Goal: Transaction & Acquisition: Purchase product/service

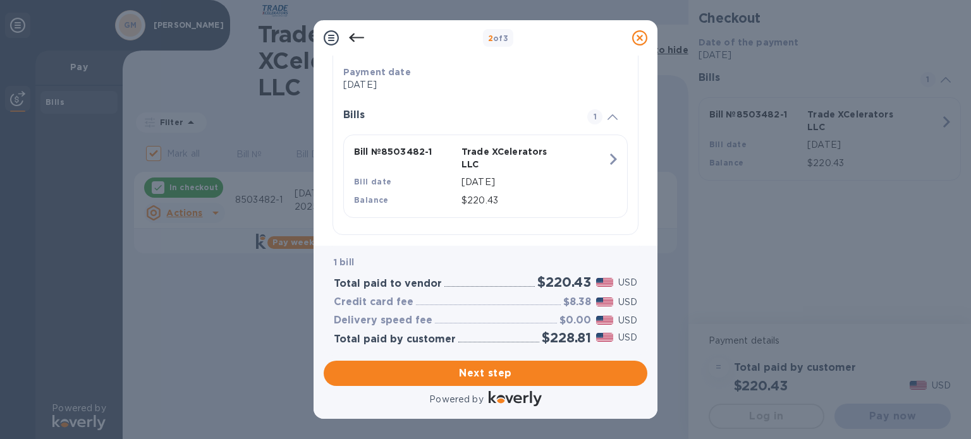
scroll to position [252, 0]
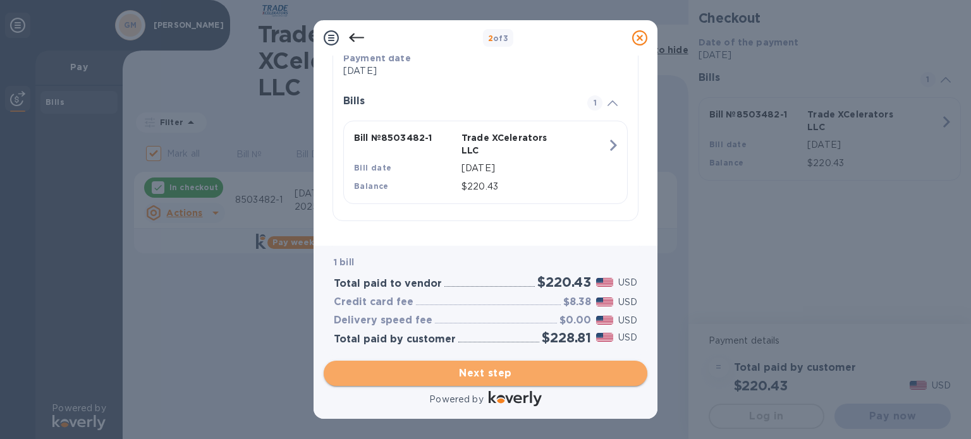
click at [499, 376] on span "Next step" at bounding box center [485, 373] width 303 height 15
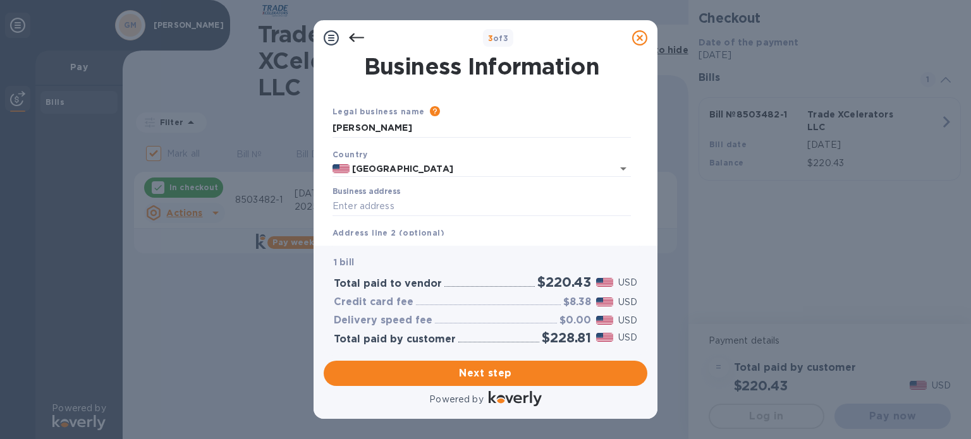
scroll to position [63, 0]
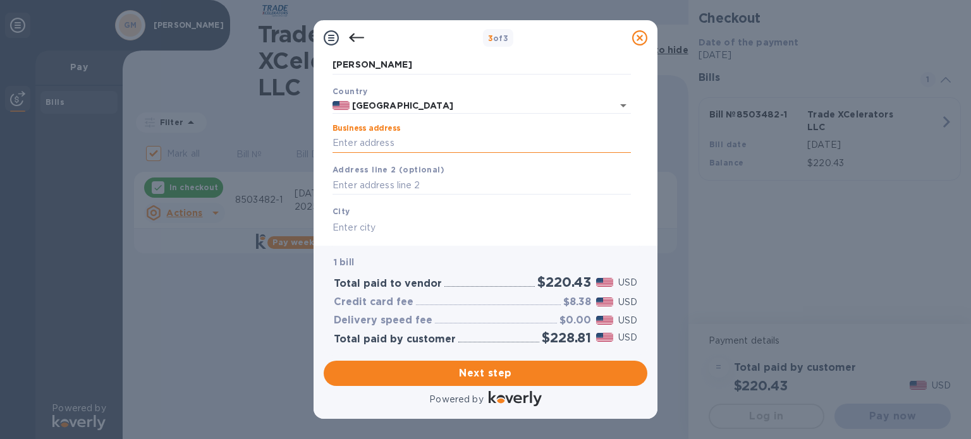
click at [382, 143] on input "Business address" at bounding box center [481, 143] width 298 height 19
type input "[STREET_ADDRESS][PERSON_NAME]"
click at [380, 228] on input "text" at bounding box center [481, 227] width 298 height 19
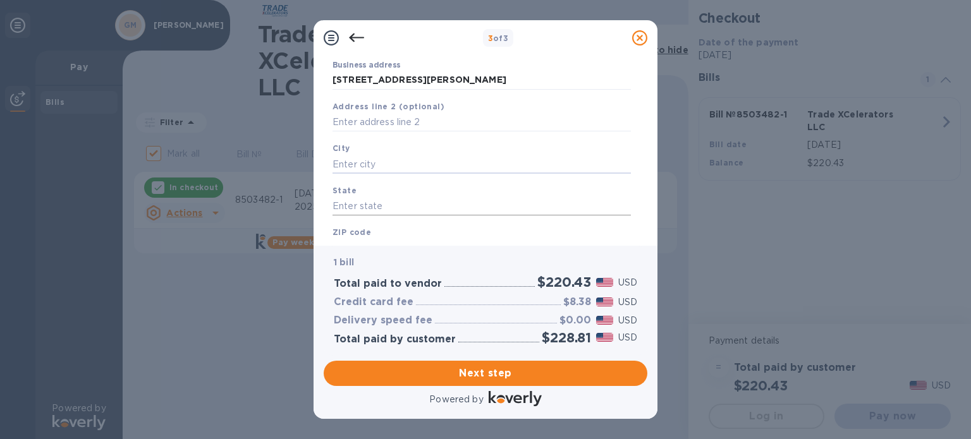
type input "n"
type input "Niles"
click at [377, 211] on input "text" at bounding box center [481, 206] width 298 height 19
type input "[US_STATE]"
click at [386, 223] on div "ZIP code" at bounding box center [481, 242] width 308 height 42
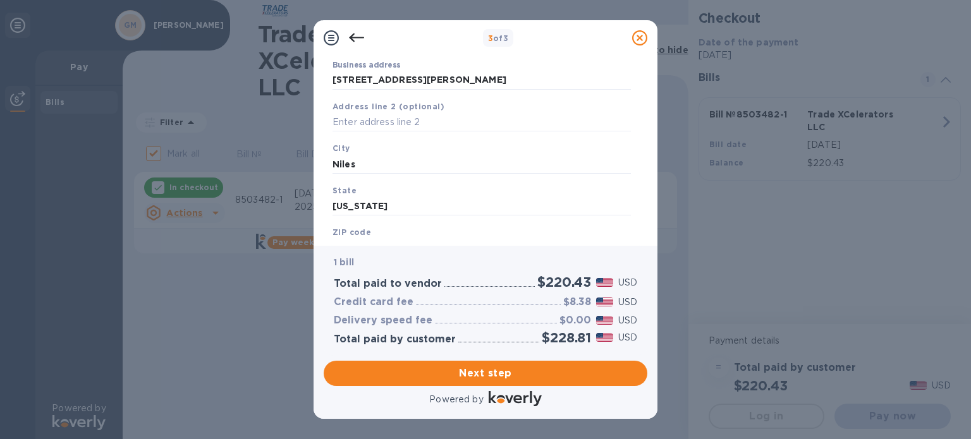
scroll to position [180, 0]
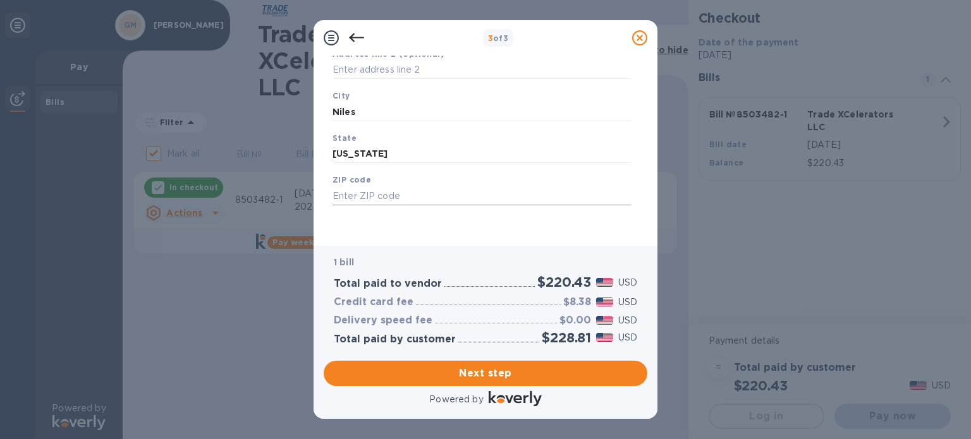
click at [379, 195] on input "text" at bounding box center [481, 195] width 298 height 19
type input "60714"
click at [494, 372] on span "Next step" at bounding box center [485, 373] width 303 height 15
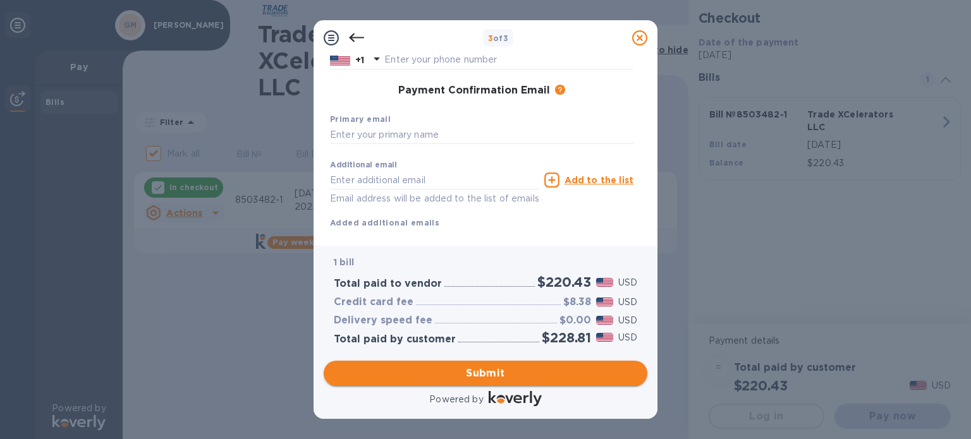
click at [491, 371] on span "Submit" at bounding box center [485, 373] width 303 height 15
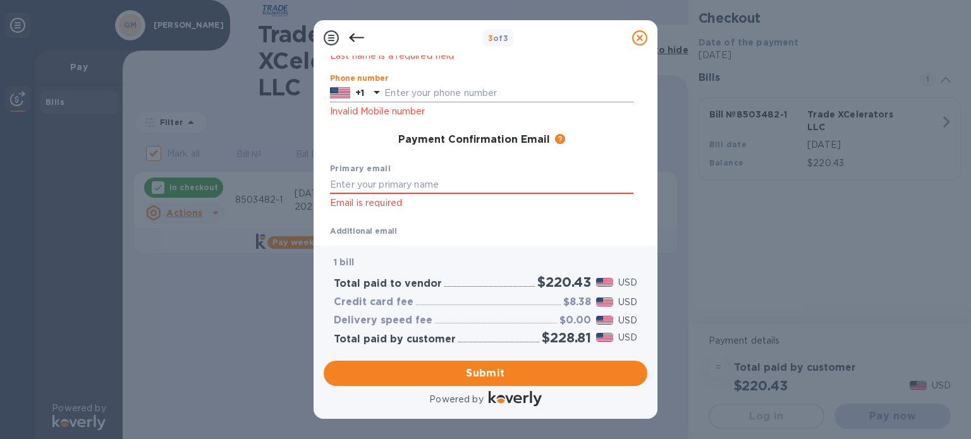
click at [439, 92] on input "text" at bounding box center [508, 93] width 249 height 19
type input "8474148200"
type input "[PERSON_NAME]"
type input "[EMAIL_ADDRESS][DOMAIN_NAME]"
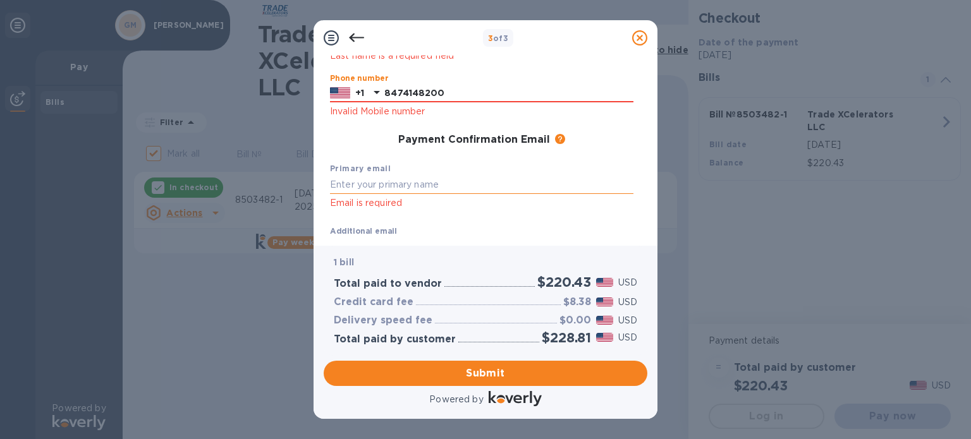
click at [465, 181] on input "text" at bounding box center [481, 184] width 303 height 19
click at [387, 181] on input "text" at bounding box center [481, 184] width 303 height 19
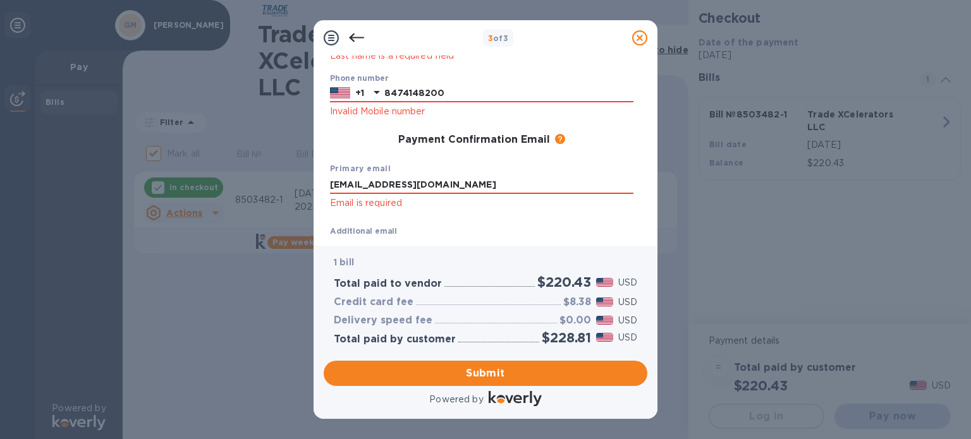
type input "[EMAIL_ADDRESS][DOMAIN_NAME]"
click at [432, 222] on div "Additional email [EMAIL_ADDRESS][DOMAIN_NAME] Email address will be added to th…" at bounding box center [434, 246] width 214 height 57
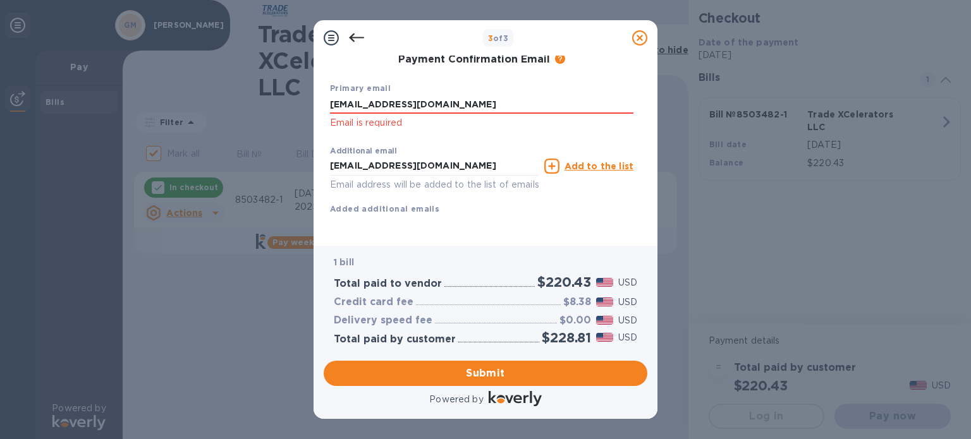
scroll to position [276, 0]
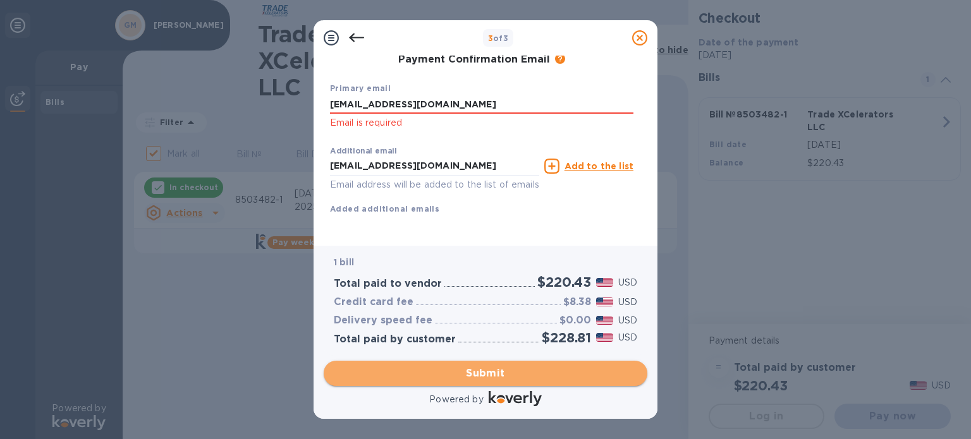
click at [491, 379] on span "Submit" at bounding box center [485, 373] width 303 height 15
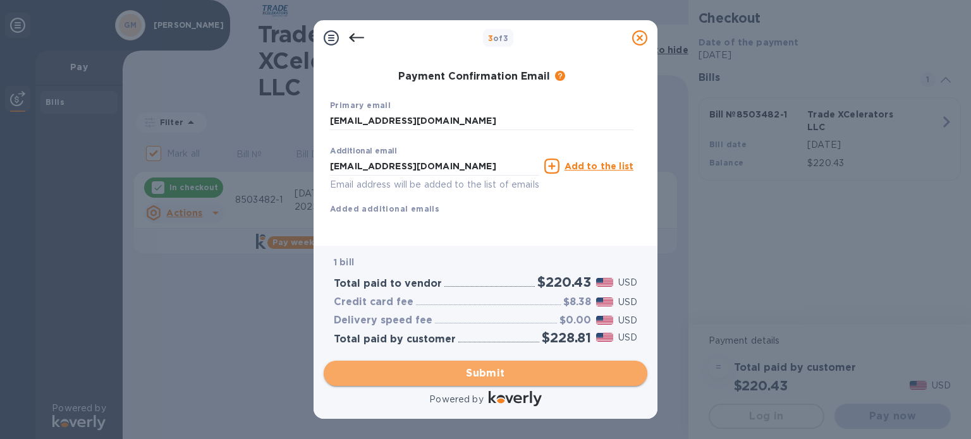
click at [491, 374] on span "Submit" at bounding box center [485, 373] width 303 height 15
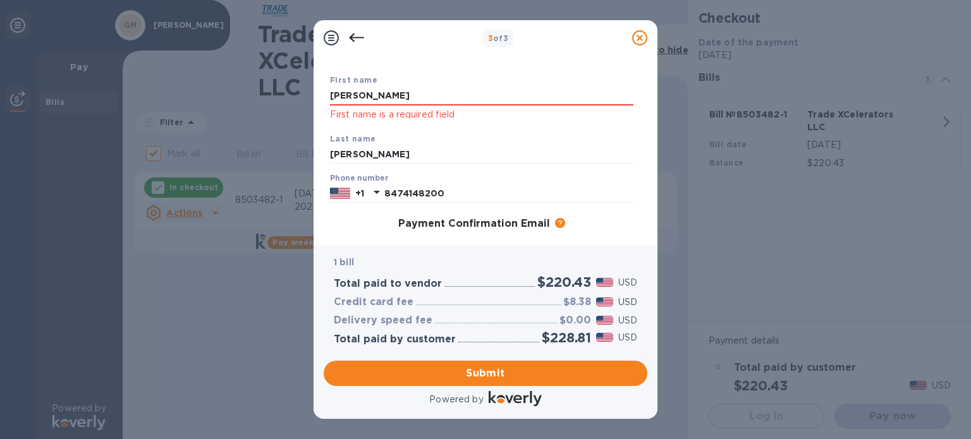
scroll to position [126, 0]
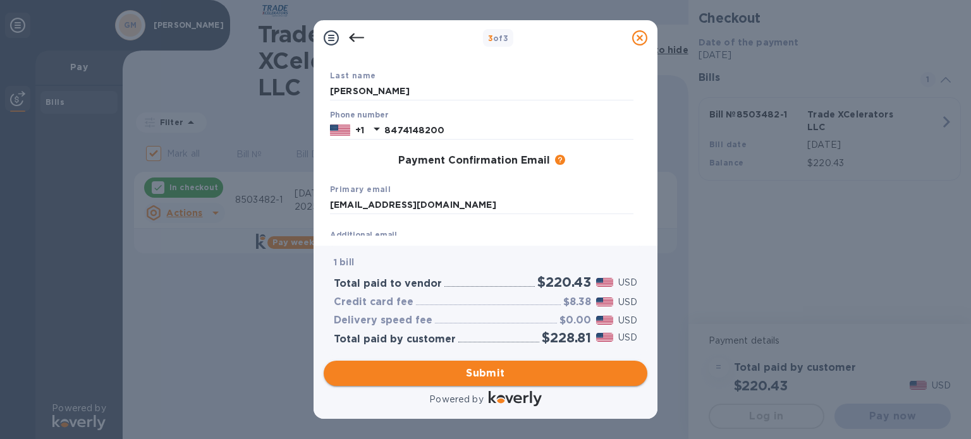
click at [499, 370] on span "Submit" at bounding box center [485, 373] width 303 height 15
click at [491, 374] on span "Submit" at bounding box center [485, 373] width 303 height 15
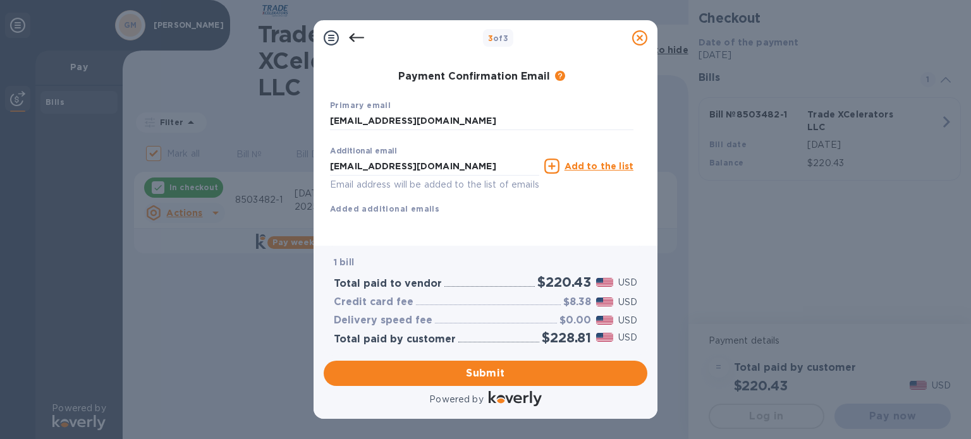
click at [247, 272] on div "3 of 3 Payment Contact Information First name [PERSON_NAME] First name is a req…" at bounding box center [485, 219] width 971 height 439
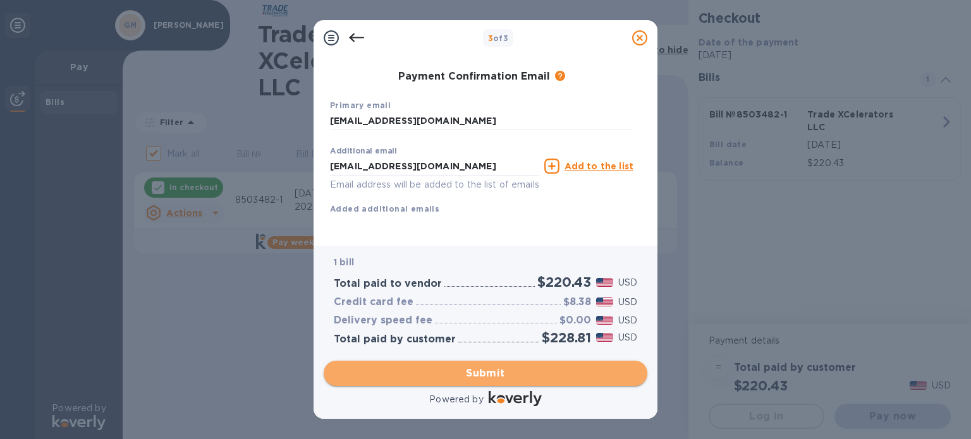
click at [477, 376] on span "Submit" at bounding box center [485, 373] width 303 height 15
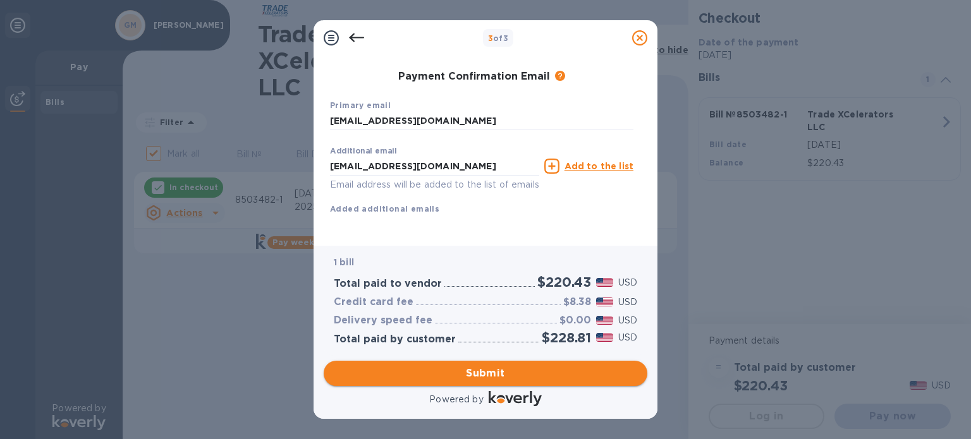
click at [472, 375] on span "Submit" at bounding box center [485, 373] width 303 height 15
click at [485, 374] on span "Submit" at bounding box center [485, 373] width 303 height 15
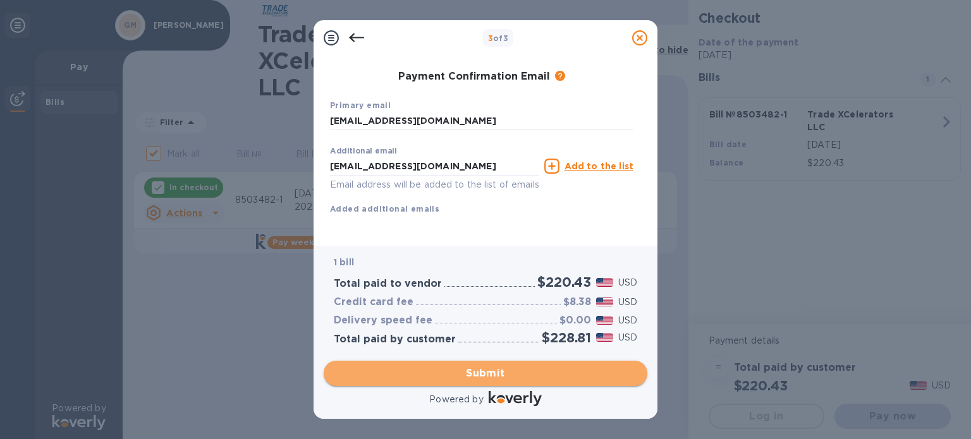
click at [500, 372] on span "Submit" at bounding box center [485, 373] width 303 height 15
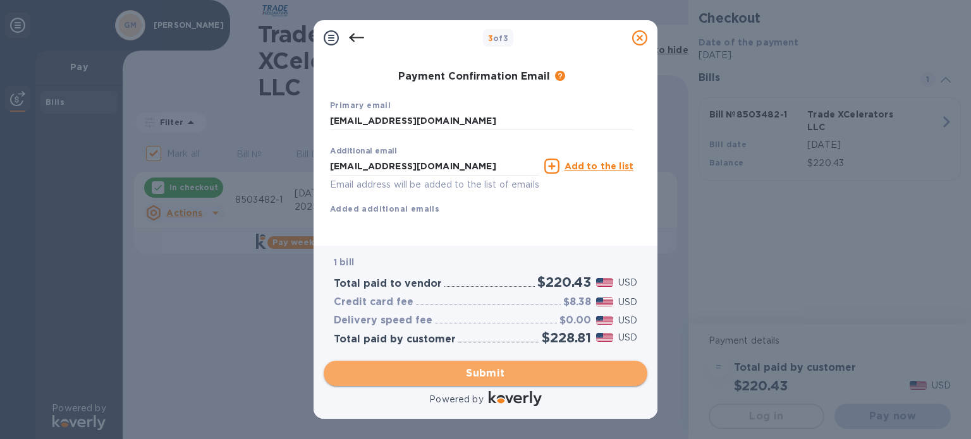
click at [500, 372] on span "Submit" at bounding box center [485, 373] width 303 height 15
click at [501, 372] on span "Submit" at bounding box center [485, 373] width 303 height 15
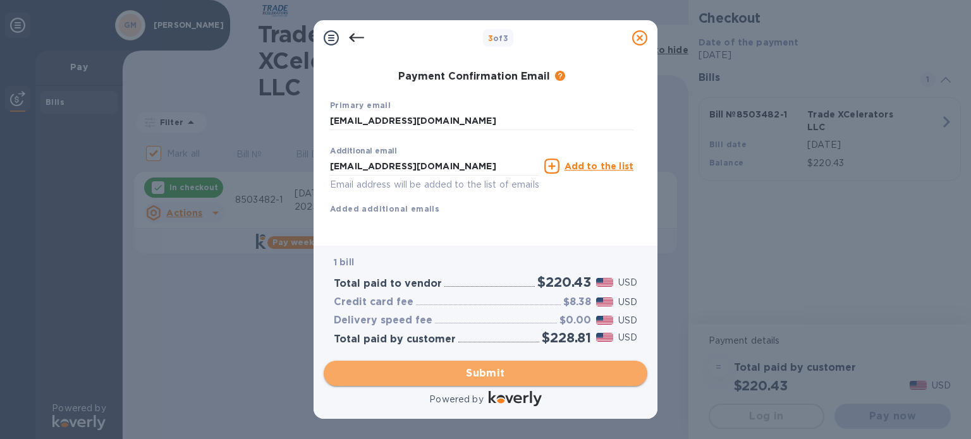
click at [501, 371] on span "Submit" at bounding box center [485, 373] width 303 height 15
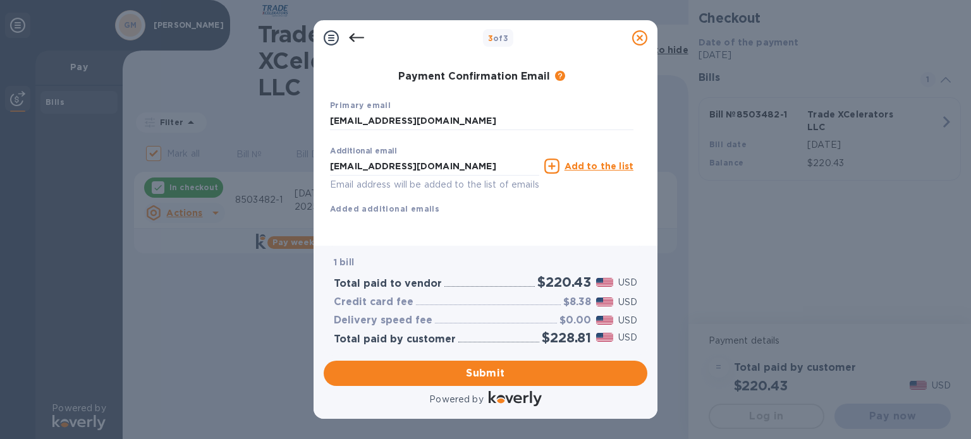
click at [403, 204] on b "Added additional emails" at bounding box center [384, 208] width 109 height 9
click at [405, 213] on div "First name [PERSON_NAME] First name is a required field Last name [PERSON_NAME]…" at bounding box center [481, 81] width 303 height 310
drag, startPoint x: 409, startPoint y: 228, endPoint x: 608, endPoint y: 189, distance: 202.8
click at [422, 228] on div "First name [PERSON_NAME] First name is a required field Last name [PERSON_NAME]…" at bounding box center [481, 81] width 303 height 310
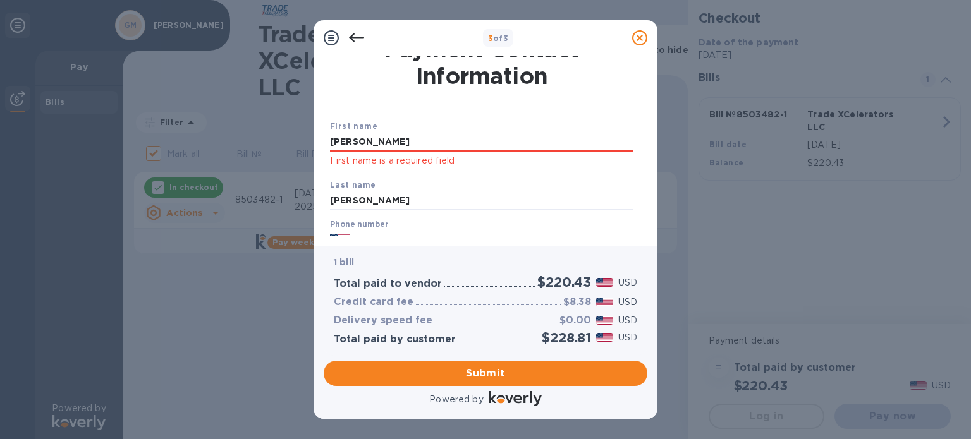
scroll to position [0, 0]
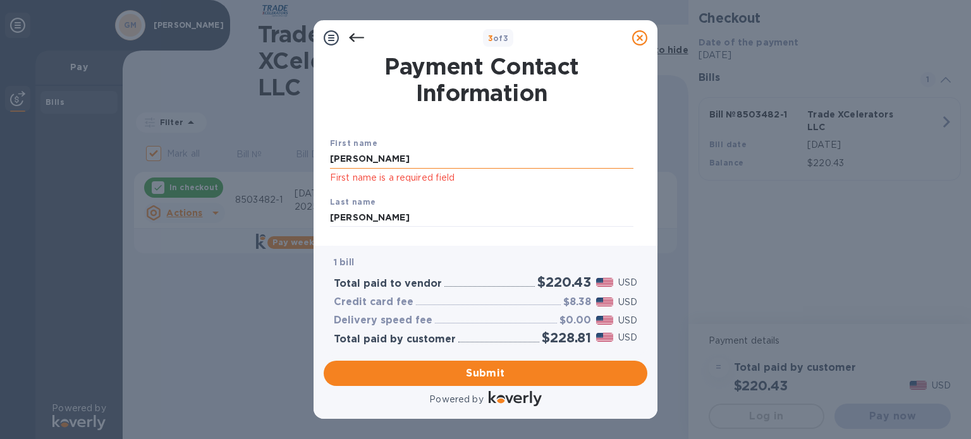
click at [427, 159] on input "[PERSON_NAME]" at bounding box center [481, 159] width 303 height 19
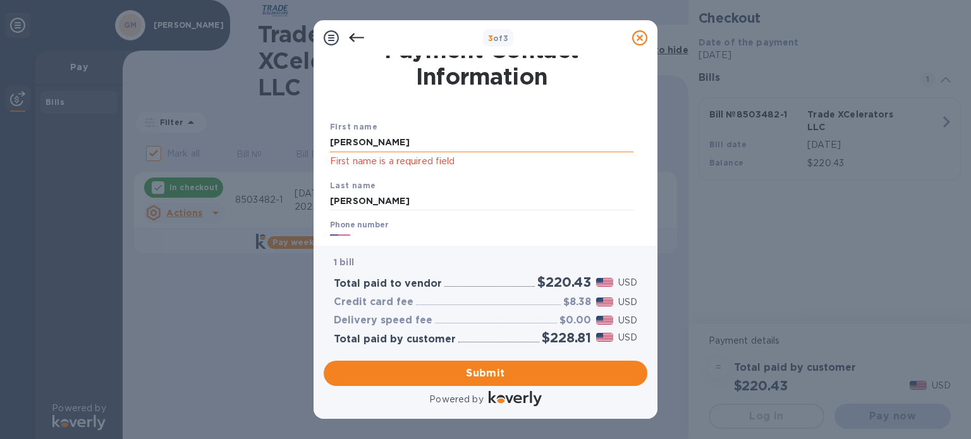
scroll to position [63, 0]
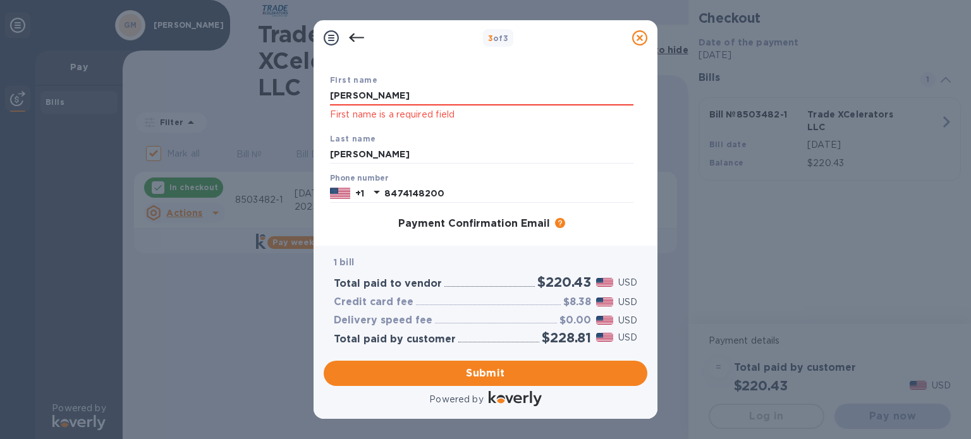
click p "First name is a required field"
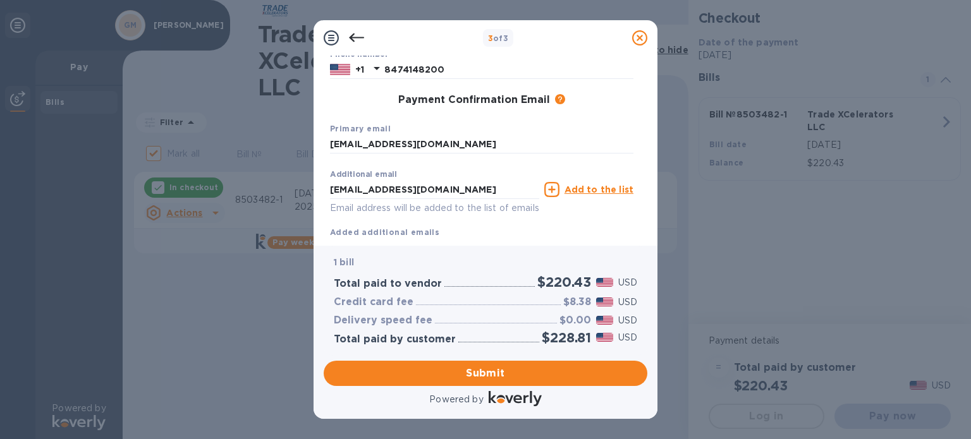
scroll to position [190, 0]
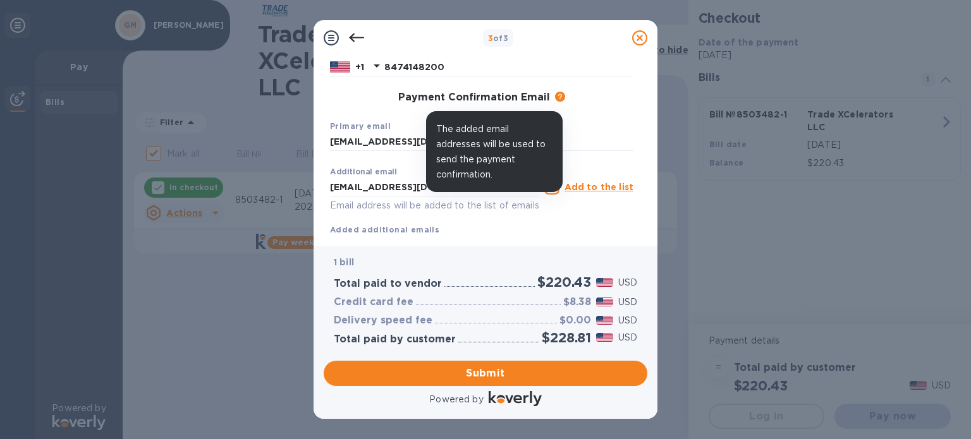
click at [558, 97] on icon at bounding box center [560, 97] width 10 height 10
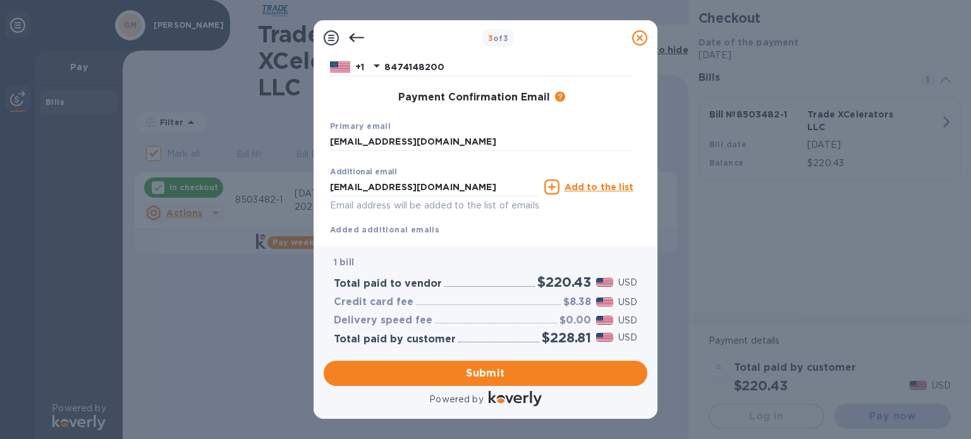
click at [403, 104] on div "Payment Confirmation Email" at bounding box center [474, 98] width 152 height 13
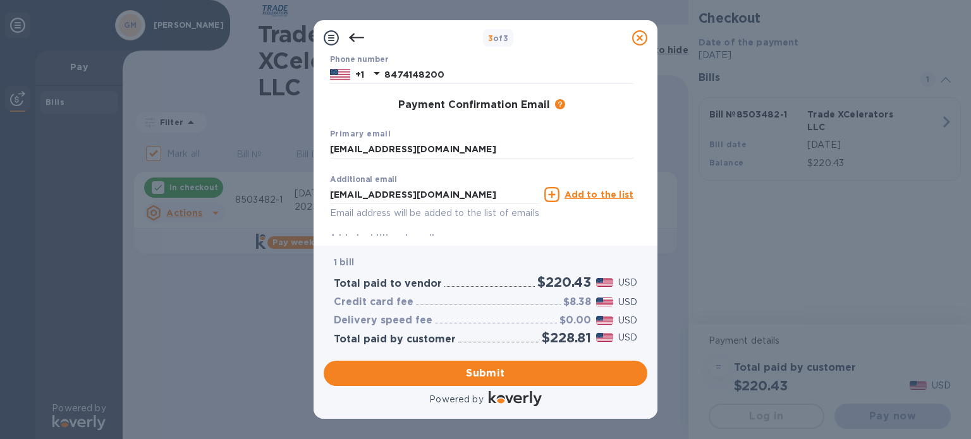
scroll to position [163, 0]
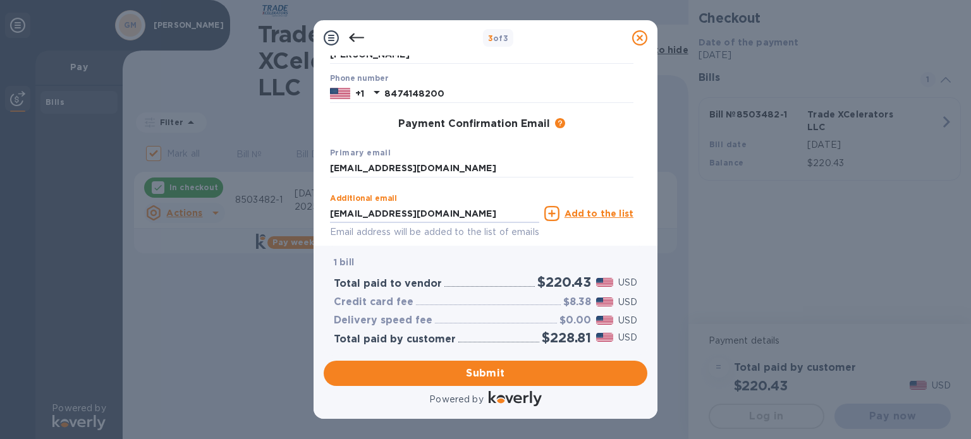
drag, startPoint x: 472, startPoint y: 213, endPoint x: 288, endPoint y: 214, distance: 183.9
click at [295, 217] on div "3 of 3 Payment Contact Information First name [PERSON_NAME] First name is a req…" at bounding box center [485, 219] width 971 height 439
click at [482, 169] on input "[EMAIL_ADDRESS][DOMAIN_NAME]" at bounding box center [481, 168] width 303 height 19
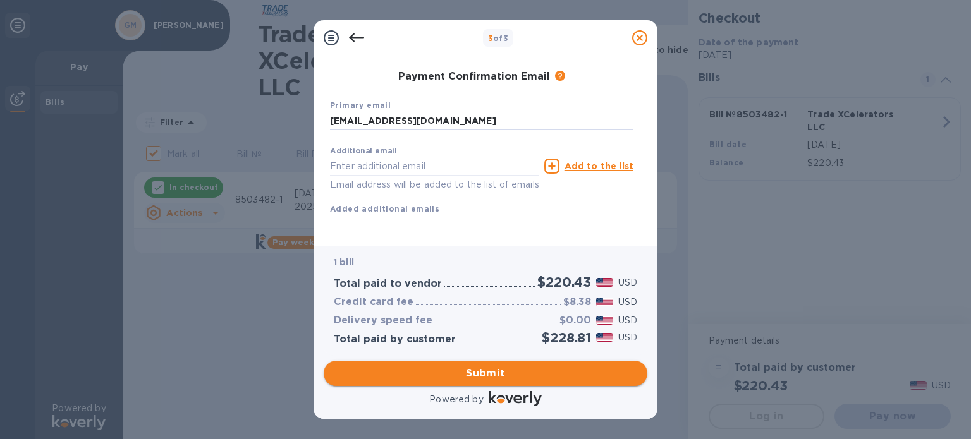
click at [484, 374] on span "Submit" at bounding box center [485, 373] width 303 height 15
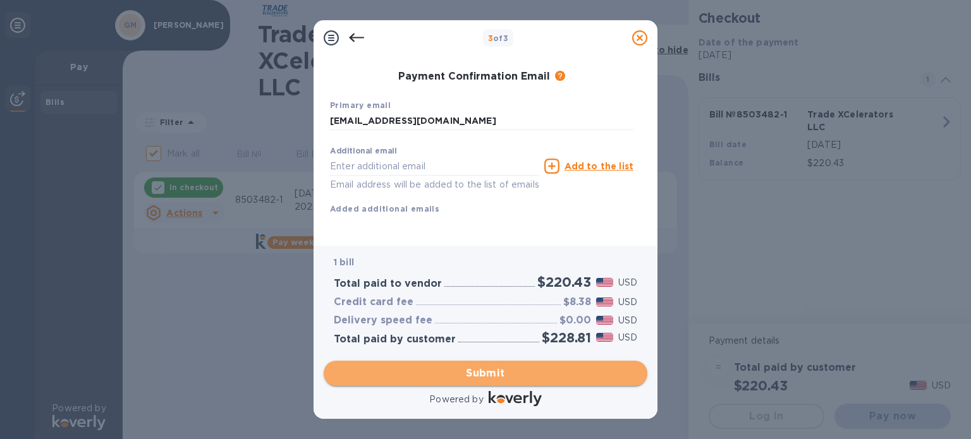
click at [568, 382] on button "Submit" at bounding box center [486, 373] width 324 height 25
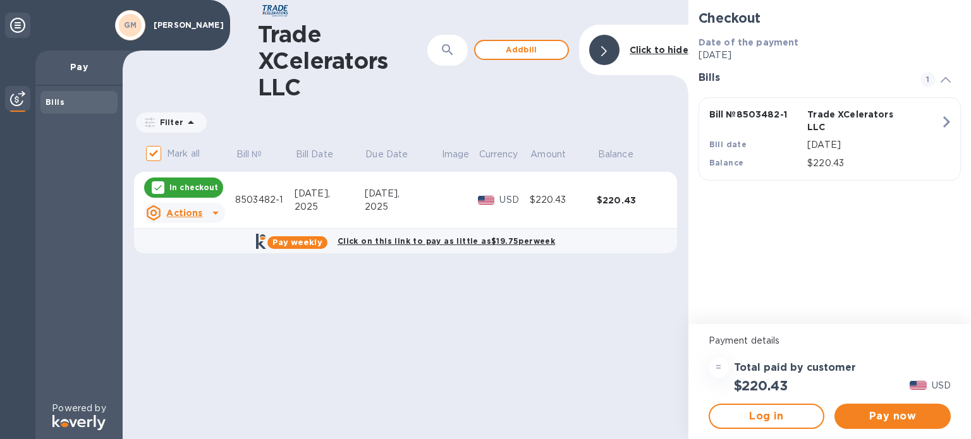
click at [209, 186] on p "In checkout" at bounding box center [193, 187] width 49 height 11
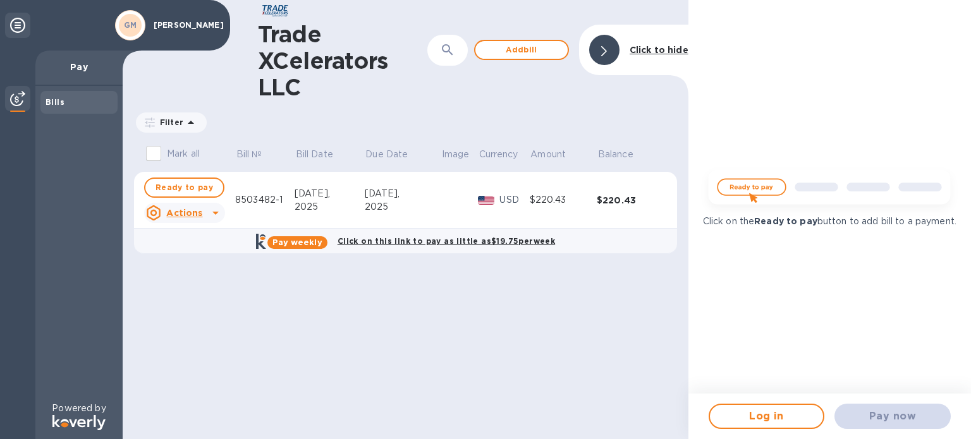
click at [209, 186] on button "Ready to pay" at bounding box center [184, 188] width 80 height 20
checkbox input "true"
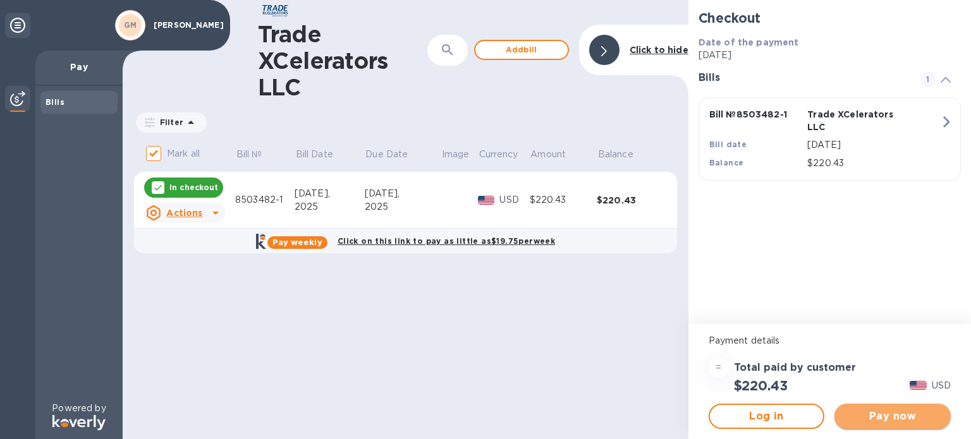
click at [893, 419] on span "Pay now" at bounding box center [892, 416] width 96 height 15
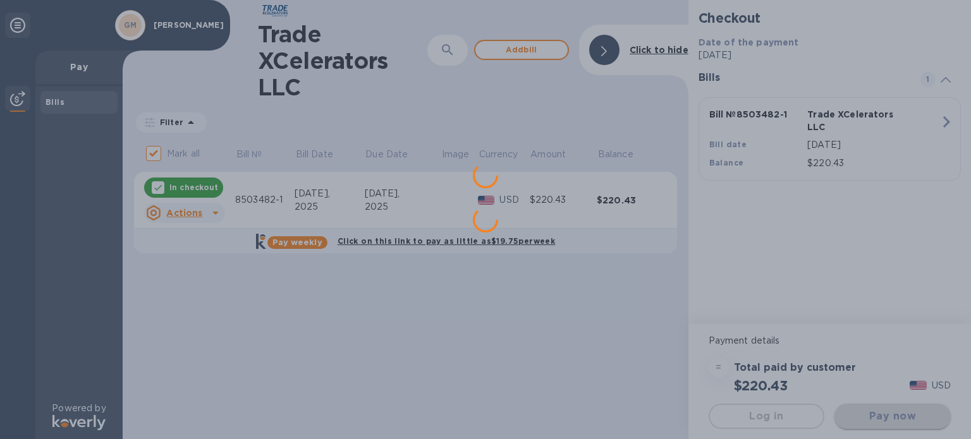
scroll to position [0, 0]
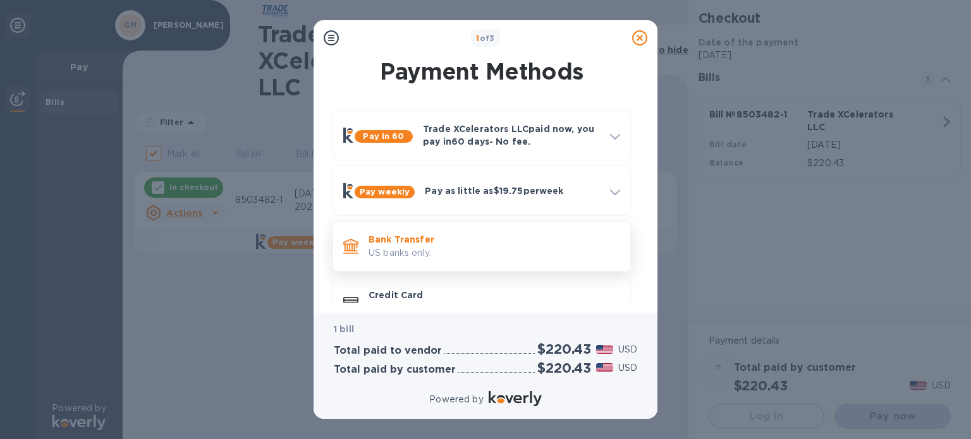
click at [423, 257] on p "US banks only." at bounding box center [495, 253] width 252 height 13
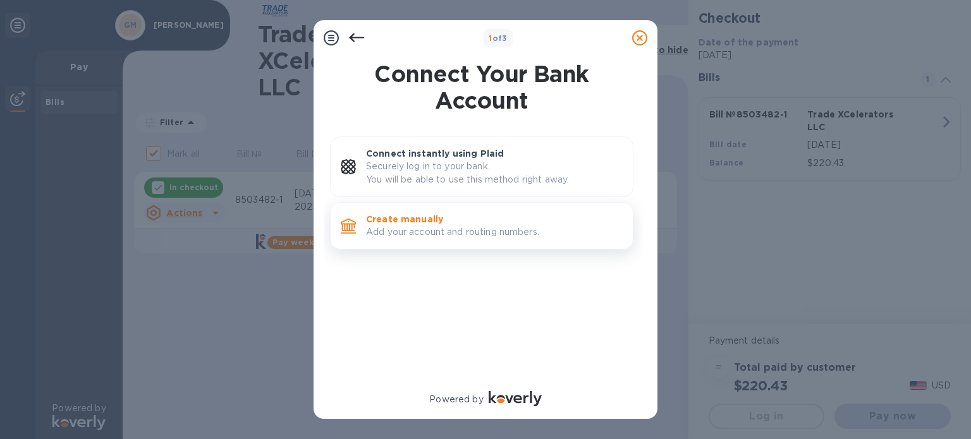
click at [423, 222] on p "Create manually" at bounding box center [494, 219] width 257 height 13
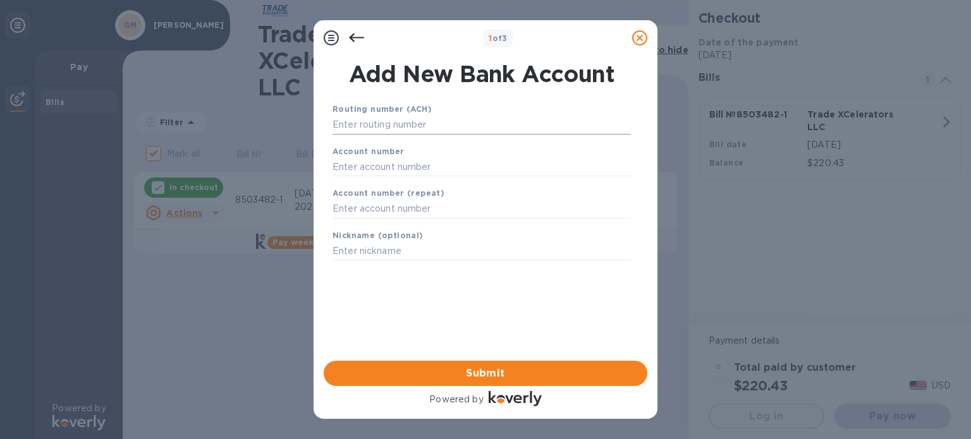
click at [404, 125] on input "text" at bounding box center [481, 125] width 298 height 19
click at [358, 35] on icon at bounding box center [356, 37] width 15 height 15
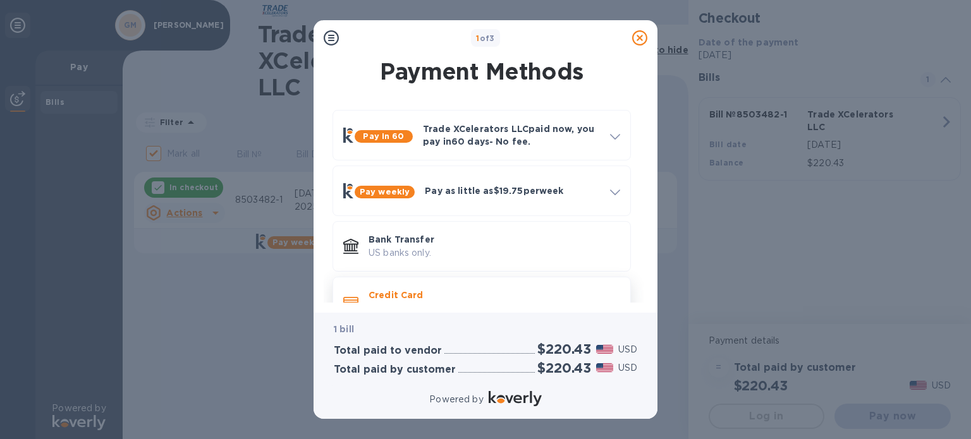
click at [429, 295] on p "Credit Card" at bounding box center [495, 295] width 252 height 13
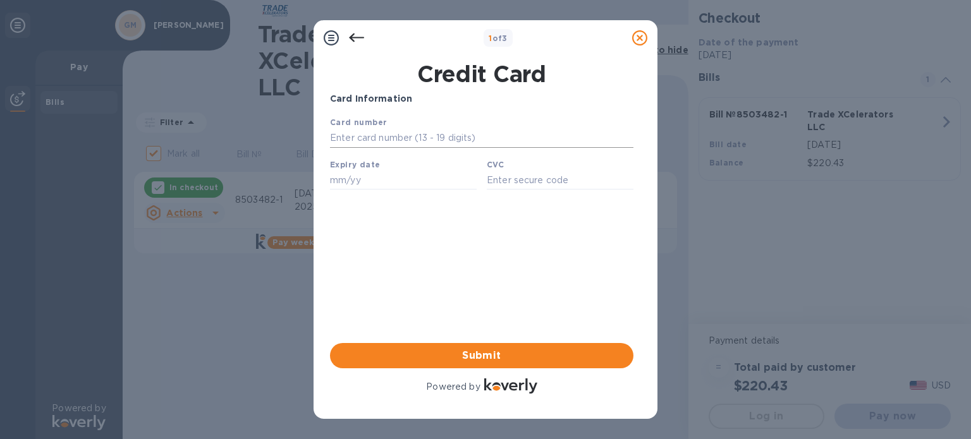
click at [367, 133] on input "text" at bounding box center [481, 138] width 303 height 19
type input "[CREDIT_CARD_NUMBER]"
type input "12/26"
click at [549, 186] on input "text" at bounding box center [560, 180] width 147 height 19
type input "318"
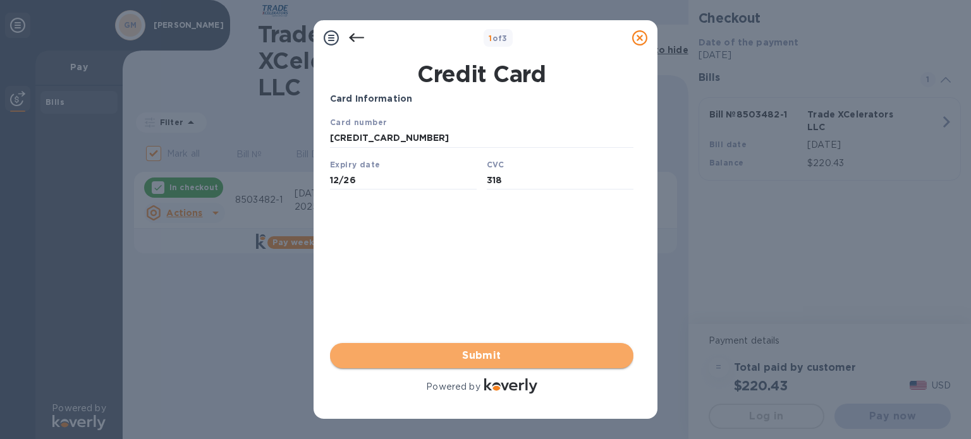
click at [494, 362] on span "Submit" at bounding box center [481, 355] width 283 height 15
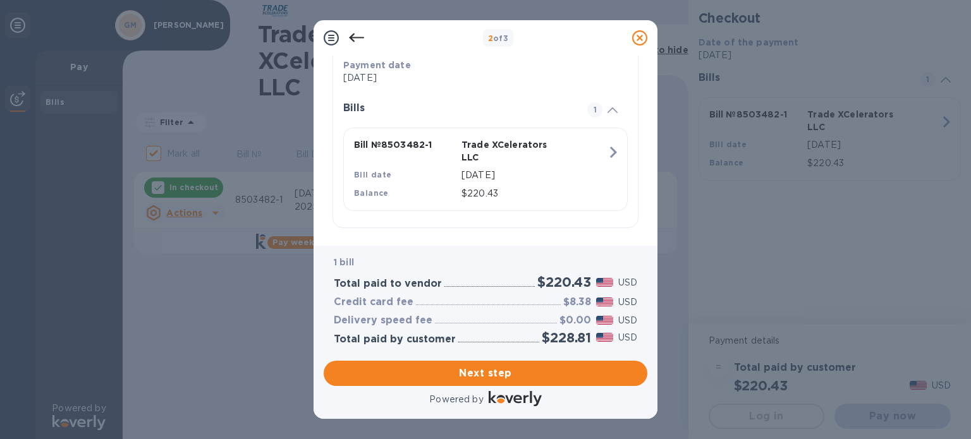
scroll to position [252, 0]
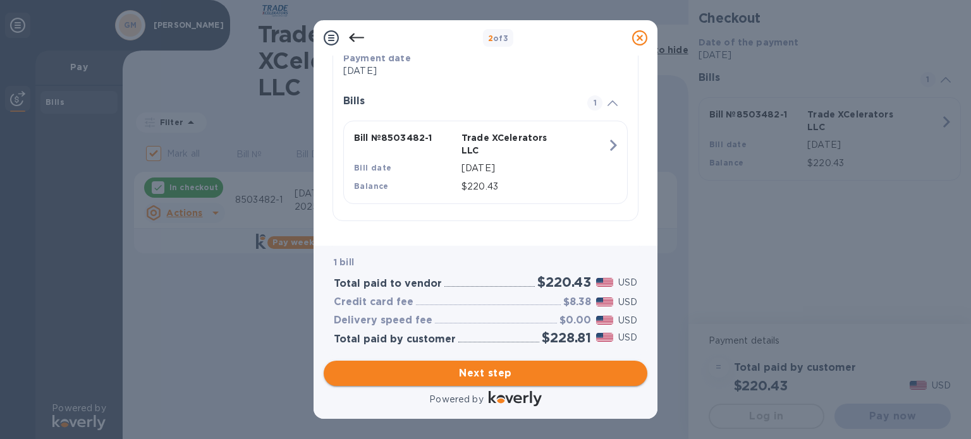
click at [513, 374] on span "Next step" at bounding box center [485, 373] width 303 height 15
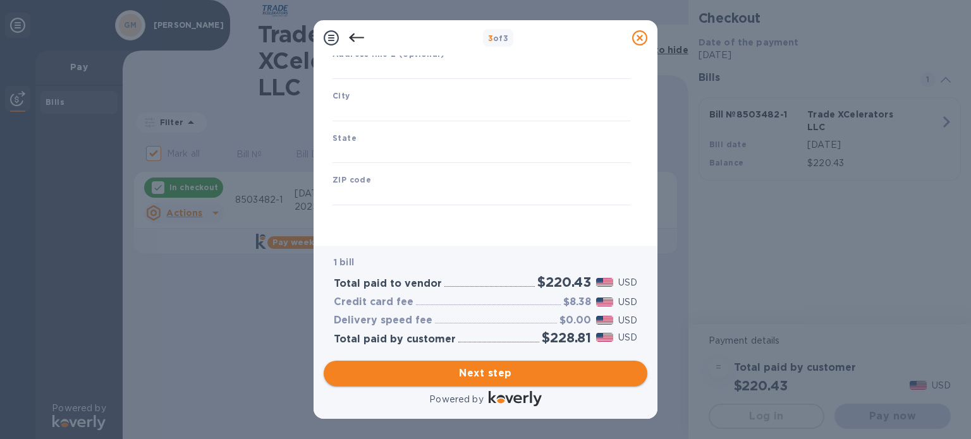
type input "[GEOGRAPHIC_DATA]"
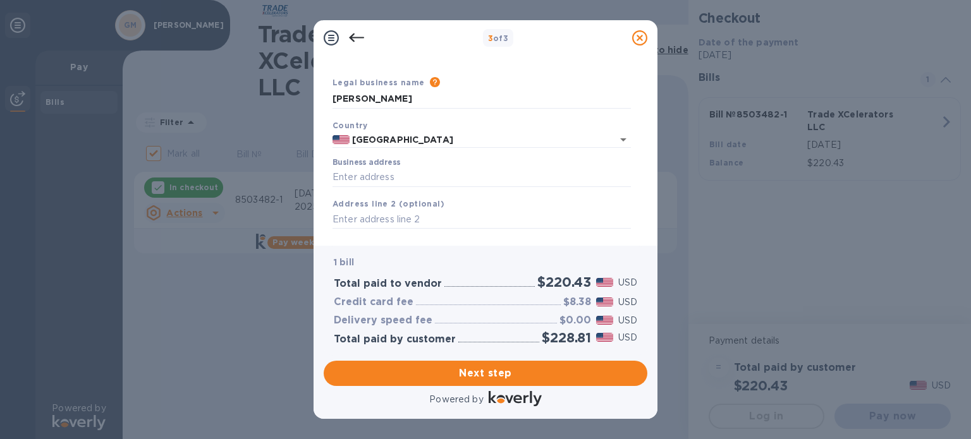
scroll to position [22, 0]
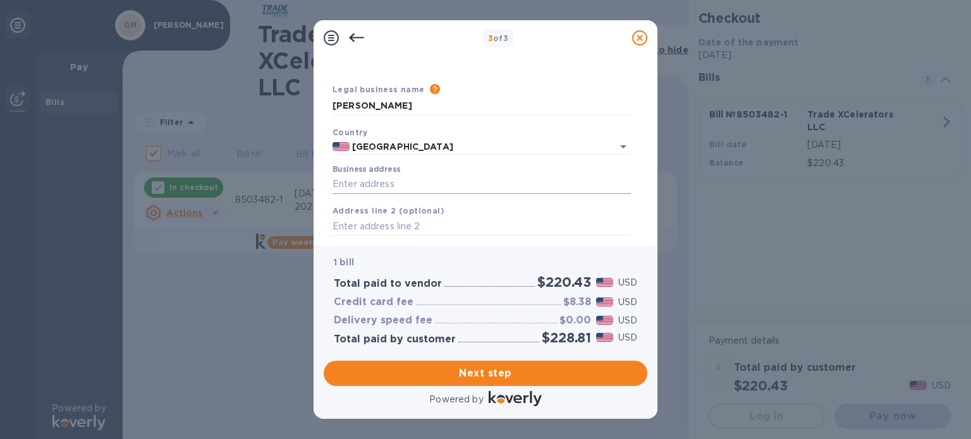
click at [416, 181] on input "Business address" at bounding box center [481, 184] width 298 height 19
type input "[STREET_ADDRESS][PERSON_NAME]"
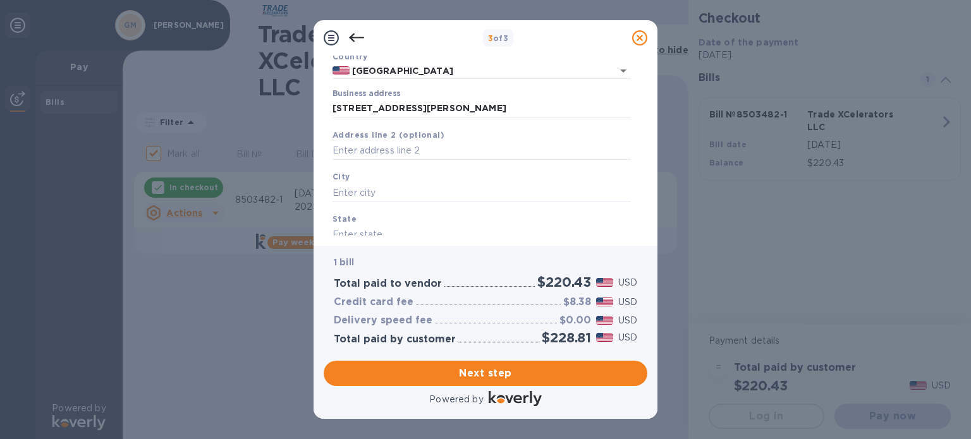
scroll to position [118, 0]
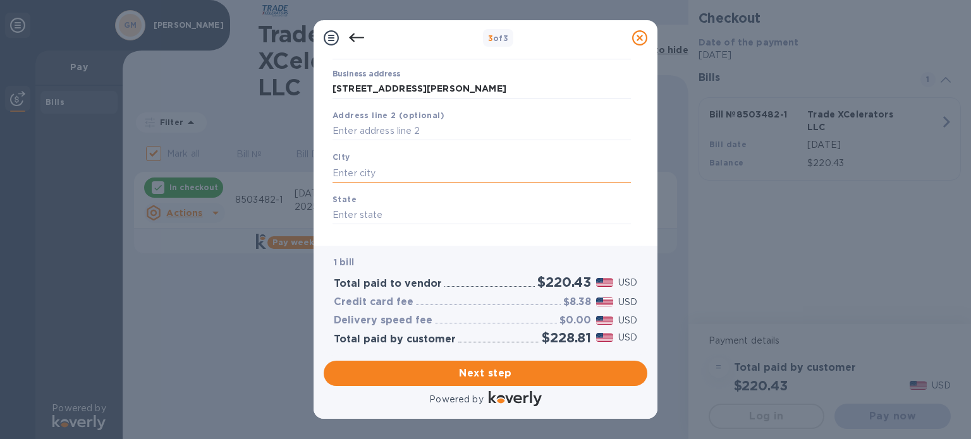
click at [483, 165] on input "text" at bounding box center [481, 173] width 298 height 19
type input "Niles"
click at [522, 217] on input "text" at bounding box center [481, 215] width 298 height 19
type input "[US_STATE]"
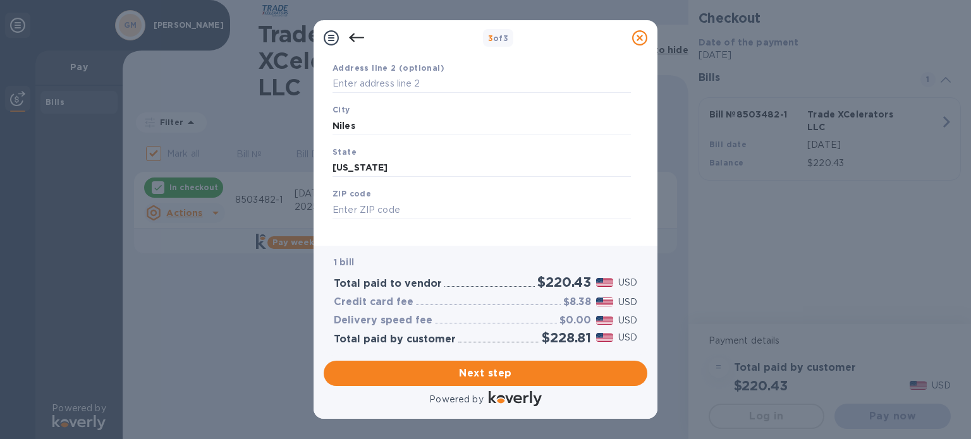
scroll to position [180, 0]
click at [463, 197] on input "text" at bounding box center [481, 195] width 298 height 19
type input "60714"
click at [454, 230] on div "Legal business name Please provide the legal name that appears on your SS-4 for…" at bounding box center [481, 81] width 308 height 310
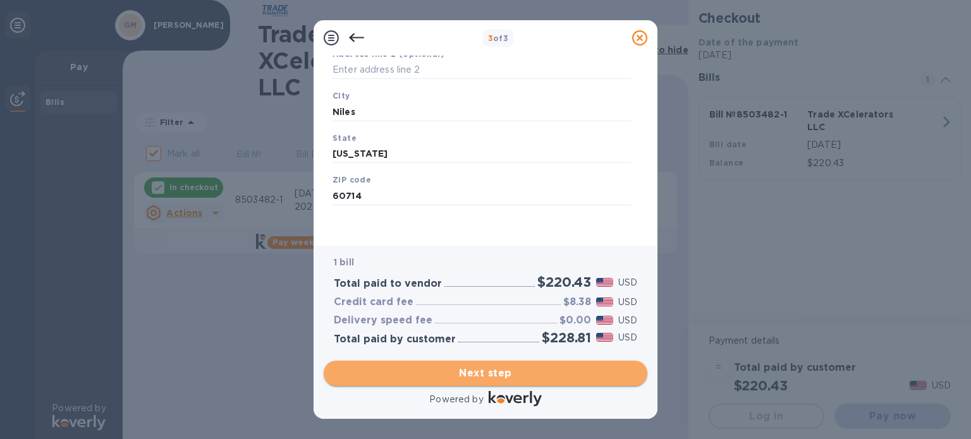
click at [473, 368] on span "Next step" at bounding box center [485, 373] width 303 height 15
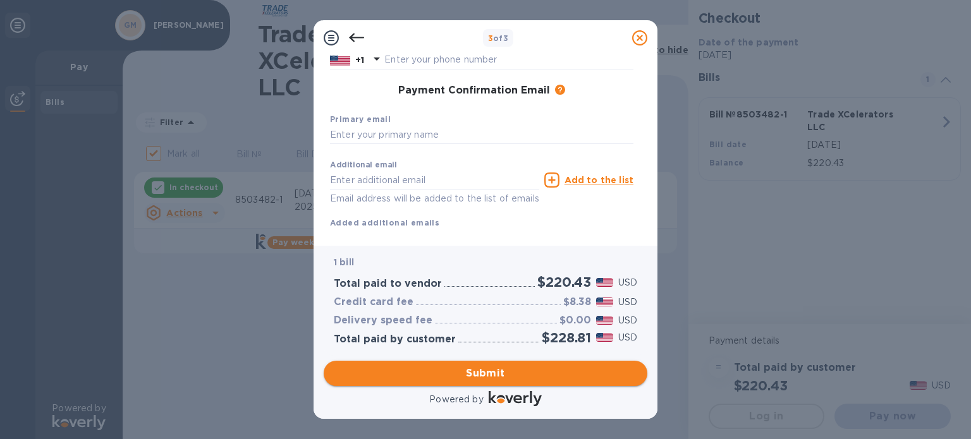
click at [513, 370] on span "Submit" at bounding box center [485, 373] width 303 height 15
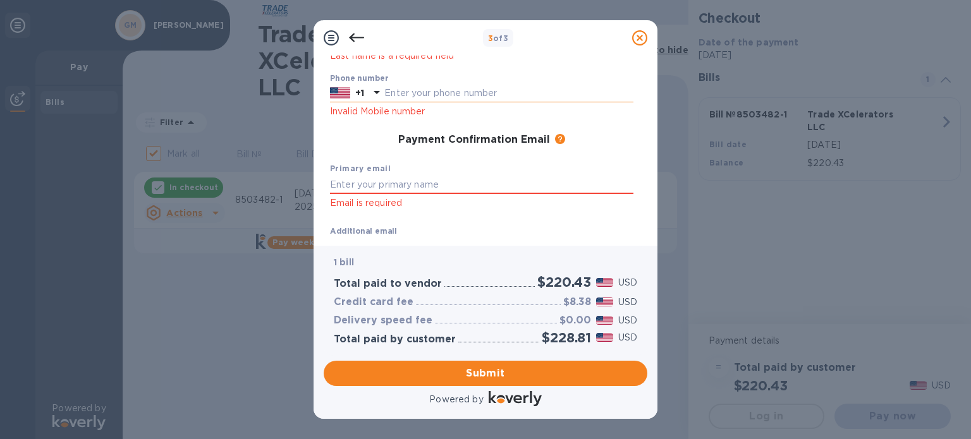
click at [443, 89] on input "text" at bounding box center [508, 93] width 249 height 19
type input "8474148200"
type input "[PERSON_NAME]"
type input "[EMAIL_ADDRESS][DOMAIN_NAME]"
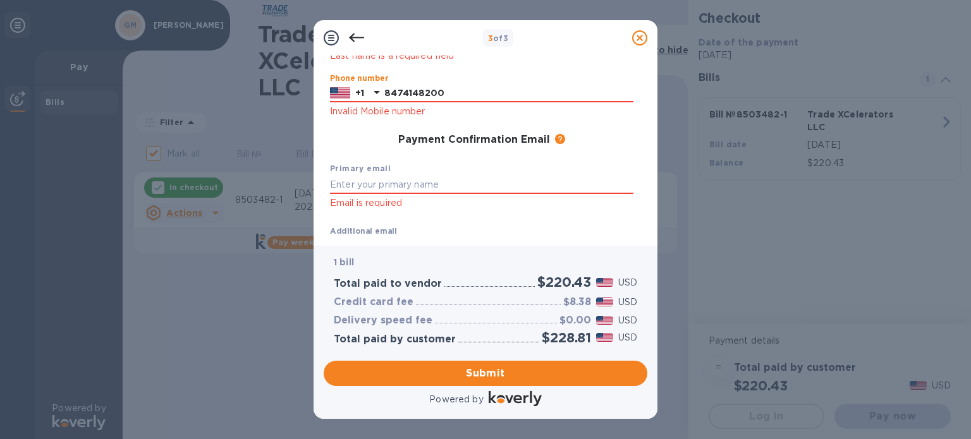
click at [465, 138] on h3 "Payment Confirmation Email" at bounding box center [474, 140] width 152 height 12
click at [425, 178] on input "text" at bounding box center [481, 184] width 303 height 19
type input "[EMAIL_ADDRESS][DOMAIN_NAME]"
click at [599, 142] on div "Payment Confirmation Email The added email addresses will be used to send the p…" at bounding box center [481, 140] width 303 height 13
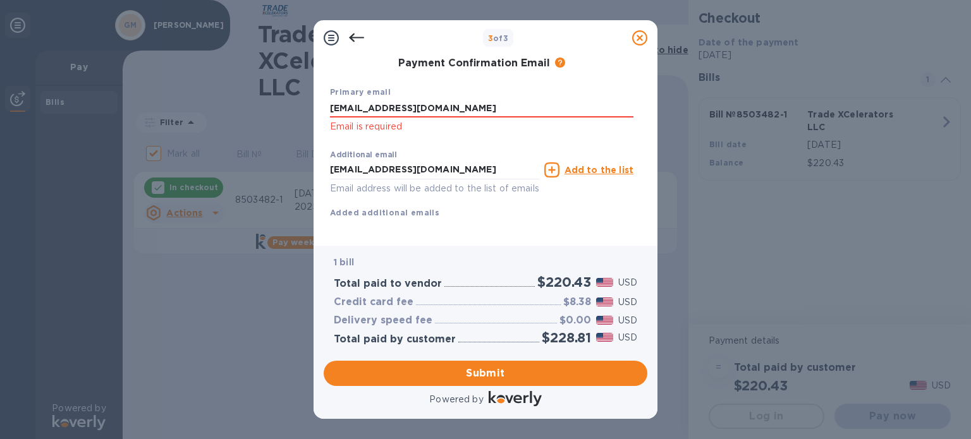
scroll to position [276, 0]
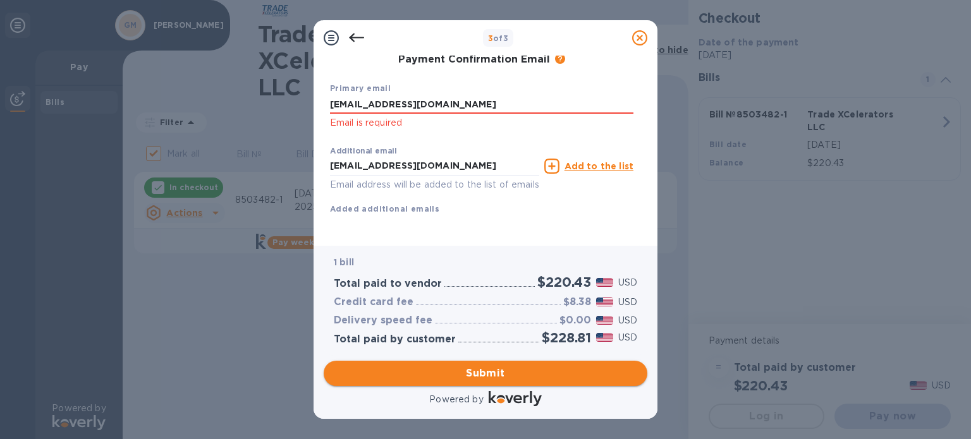
click at [483, 374] on span "Submit" at bounding box center [485, 373] width 303 height 15
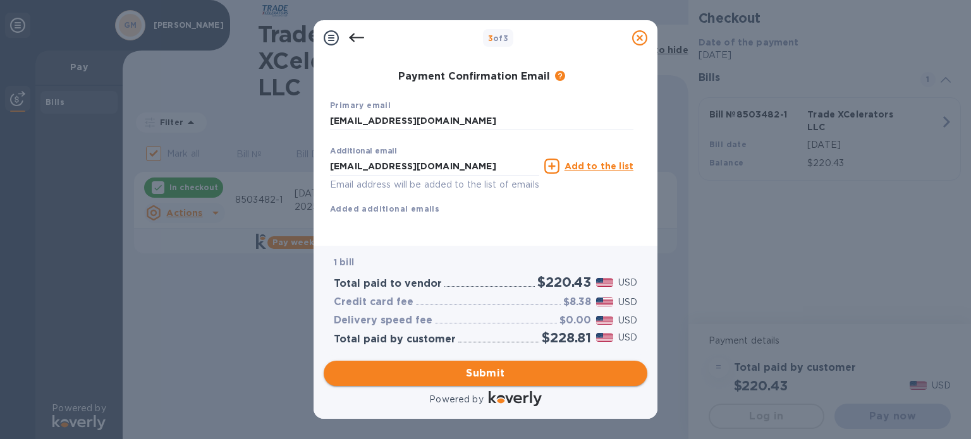
scroll to position [226, 0]
click at [502, 372] on span "Submit" at bounding box center [485, 373] width 303 height 15
click at [453, 157] on input "[EMAIL_ADDRESS][DOMAIN_NAME]" at bounding box center [434, 166] width 209 height 19
drag, startPoint x: 453, startPoint y: 150, endPoint x: 299, endPoint y: 156, distance: 153.7
click at [301, 157] on div "3 of 3 Payment Contact Information First name [PERSON_NAME] First name is a req…" at bounding box center [485, 219] width 971 height 439
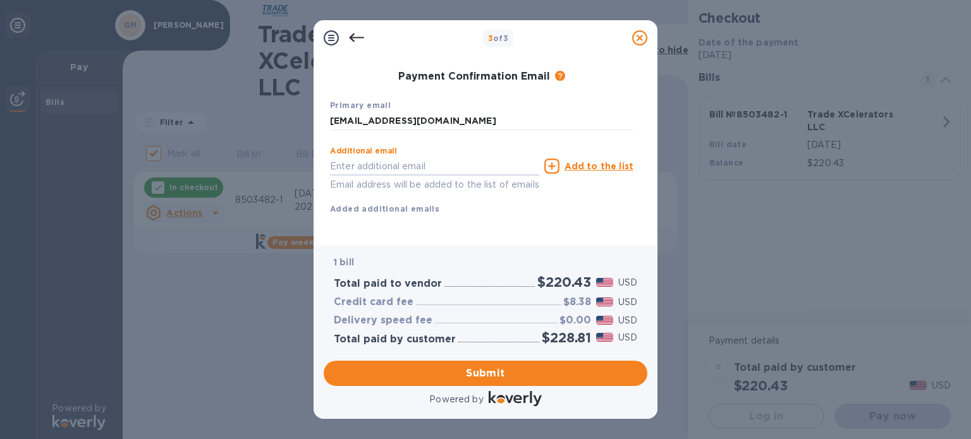
click at [545, 209] on div "First name [PERSON_NAME] First name is a required field Last name [PERSON_NAME]…" at bounding box center [481, 81] width 303 height 310
click at [492, 372] on span "Submit" at bounding box center [485, 373] width 303 height 15
click at [464, 373] on span "Submit" at bounding box center [485, 373] width 303 height 15
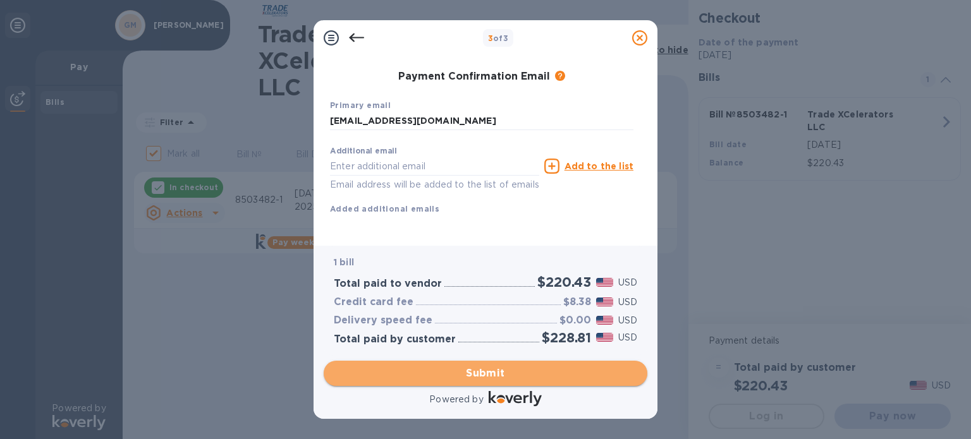
click at [485, 374] on span "Submit" at bounding box center [485, 373] width 303 height 15
click at [556, 374] on span "Submit" at bounding box center [485, 373] width 303 height 15
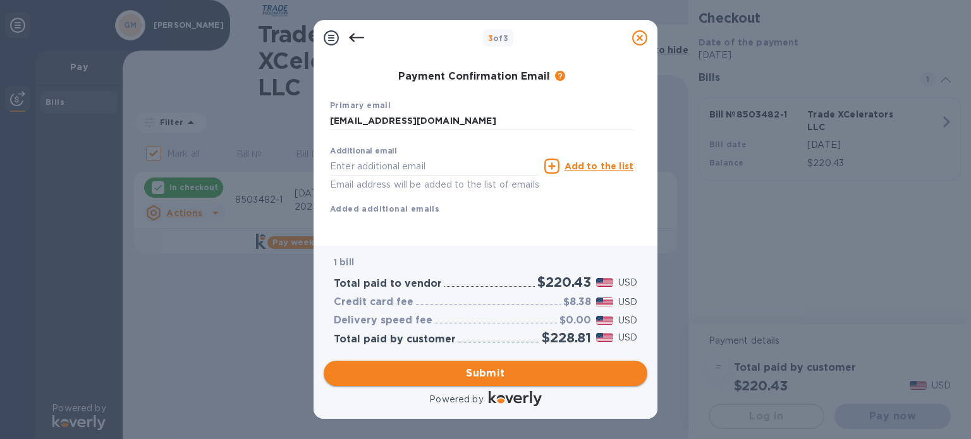
click at [480, 376] on span "Submit" at bounding box center [485, 373] width 303 height 15
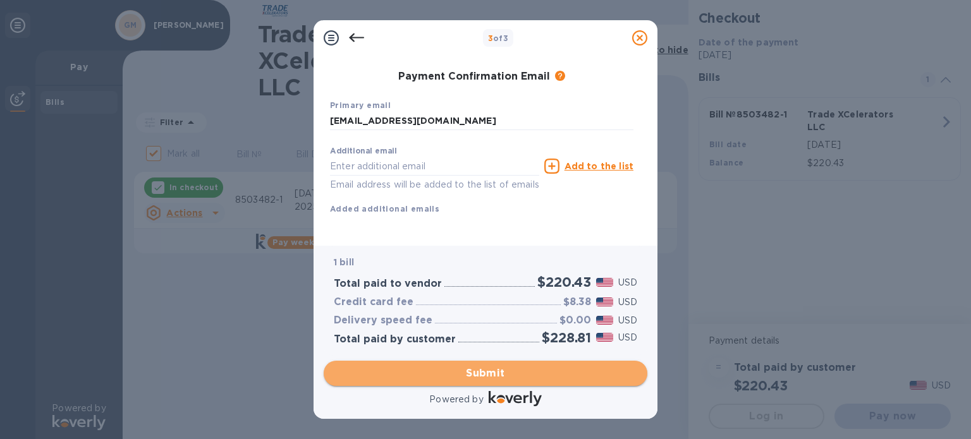
click at [480, 376] on span "Submit" at bounding box center [485, 373] width 303 height 15
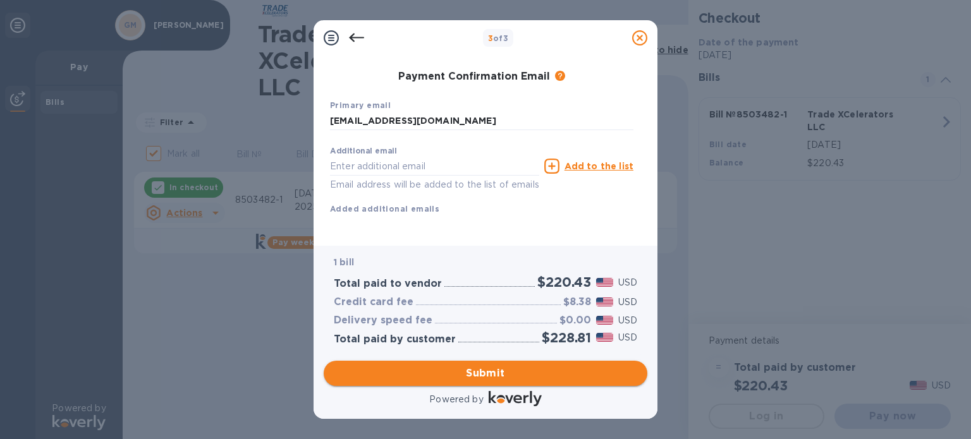
click at [479, 376] on span "Submit" at bounding box center [485, 373] width 303 height 15
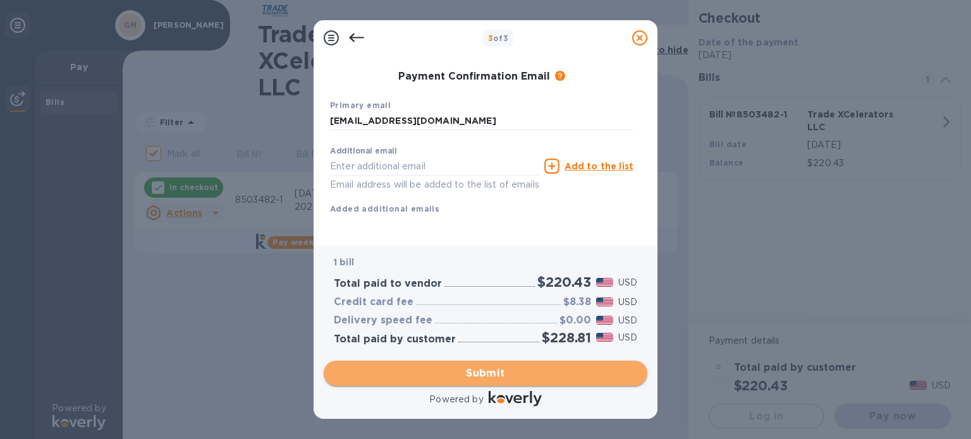
drag, startPoint x: 479, startPoint y: 376, endPoint x: 460, endPoint y: 363, distance: 22.3
click at [477, 379] on span "Submit" at bounding box center [485, 373] width 303 height 15
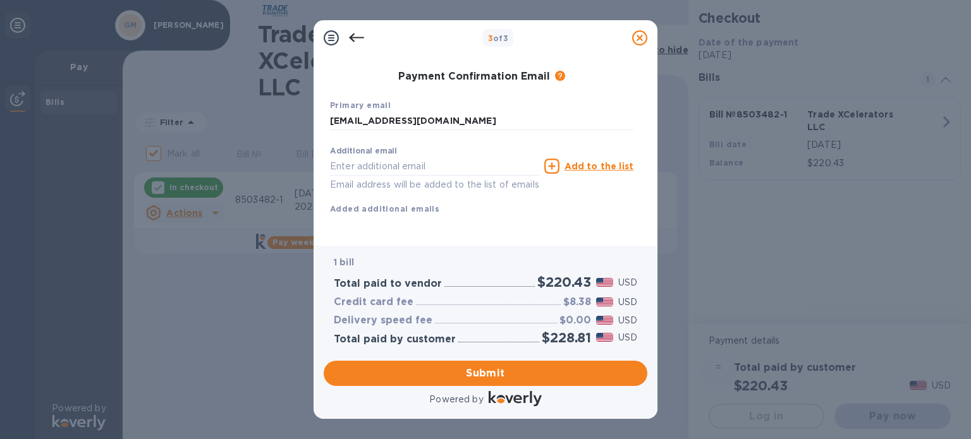
click at [329, 35] on icon at bounding box center [331, 37] width 15 height 15
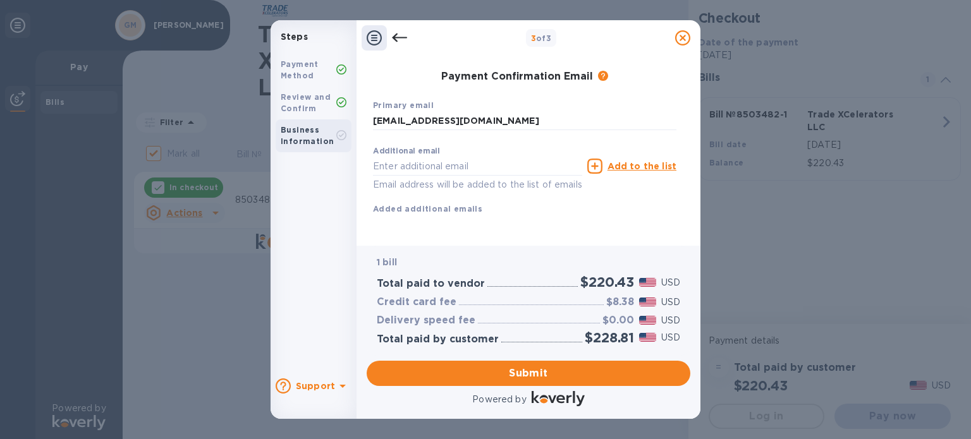
click at [307, 133] on b "Business Information" at bounding box center [307, 135] width 53 height 21
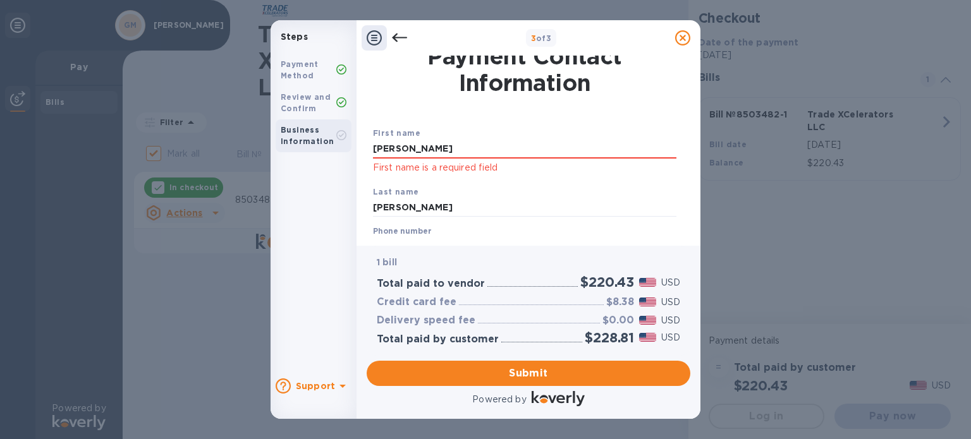
scroll to position [4, 0]
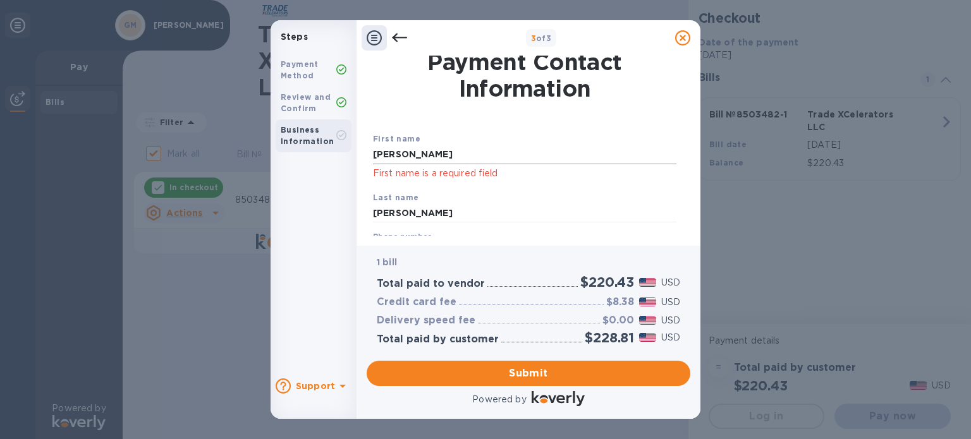
click at [453, 150] on input "[PERSON_NAME]" at bounding box center [524, 154] width 303 height 19
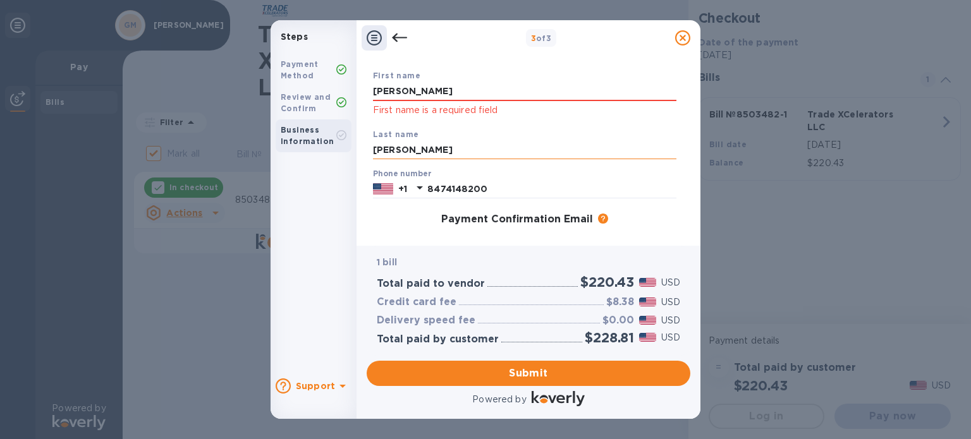
click at [473, 148] on input "[PERSON_NAME]" at bounding box center [524, 150] width 303 height 19
click at [564, 119] on div "First name [PERSON_NAME] First name is a required field" at bounding box center [525, 93] width 314 height 59
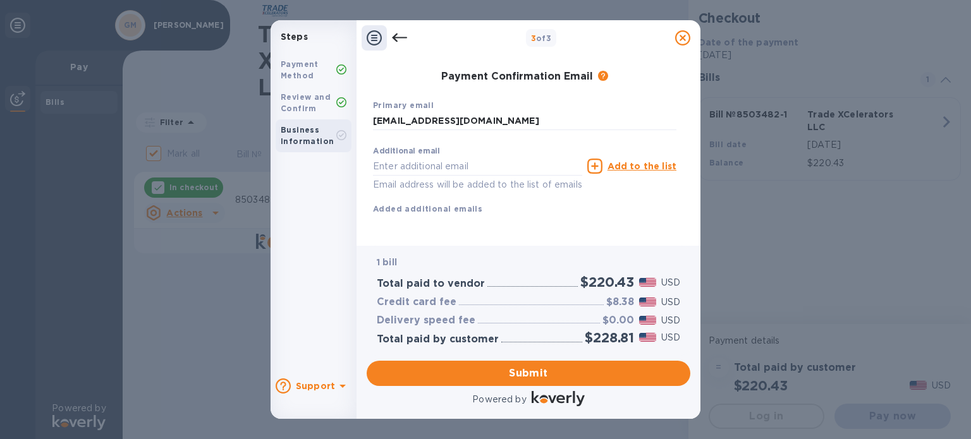
scroll to position [226, 0]
click at [561, 377] on span "Submit" at bounding box center [528, 373] width 303 height 15
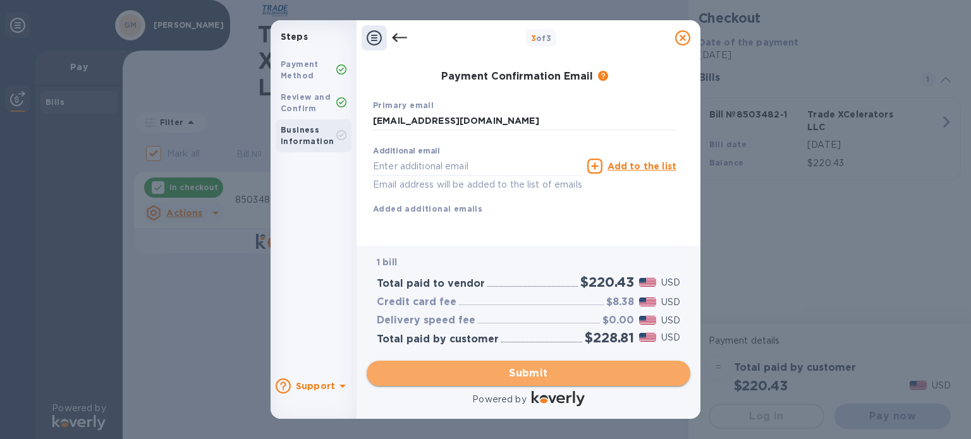
click at [549, 375] on span "Submit" at bounding box center [528, 373] width 303 height 15
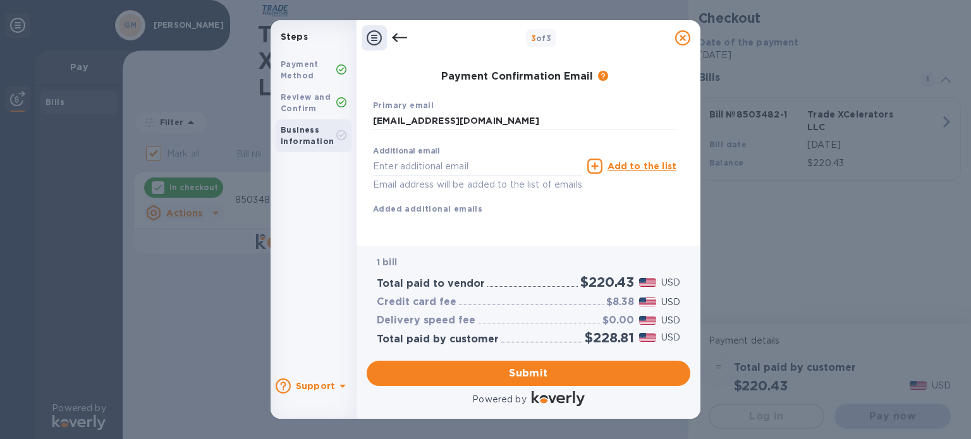
click at [342, 138] on icon at bounding box center [341, 135] width 10 height 10
click at [341, 137] on icon at bounding box center [341, 135] width 10 height 10
click at [339, 136] on icon at bounding box center [341, 135] width 5 height 4
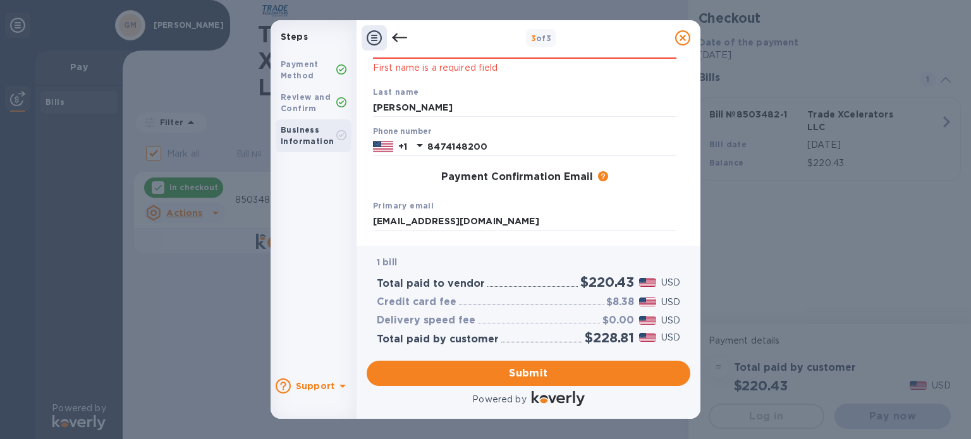
scroll to position [114, 0]
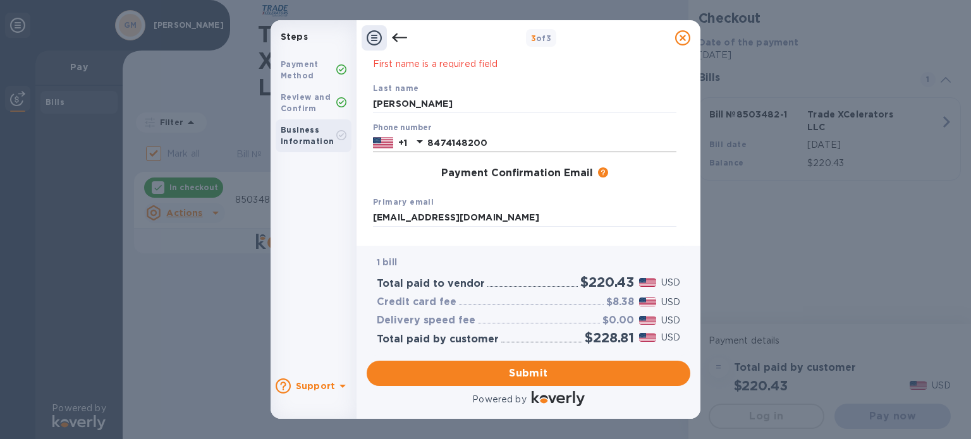
click at [422, 141] on icon at bounding box center [420, 141] width 6 height 3
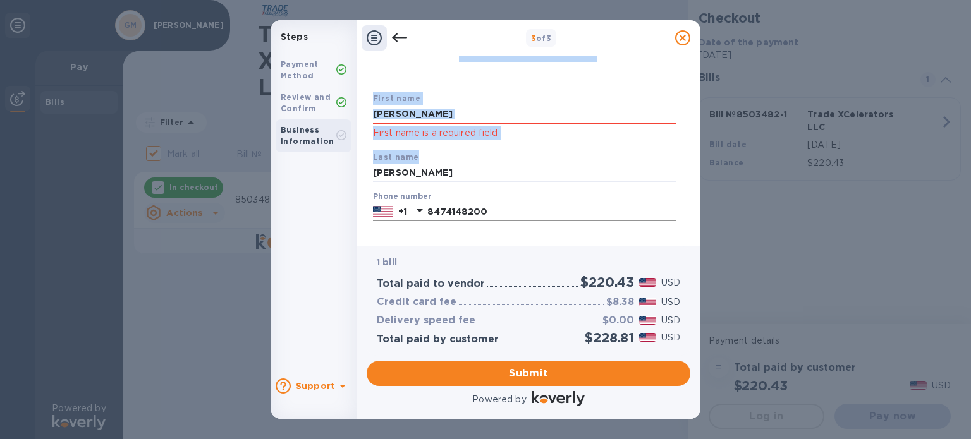
scroll to position [0, 0]
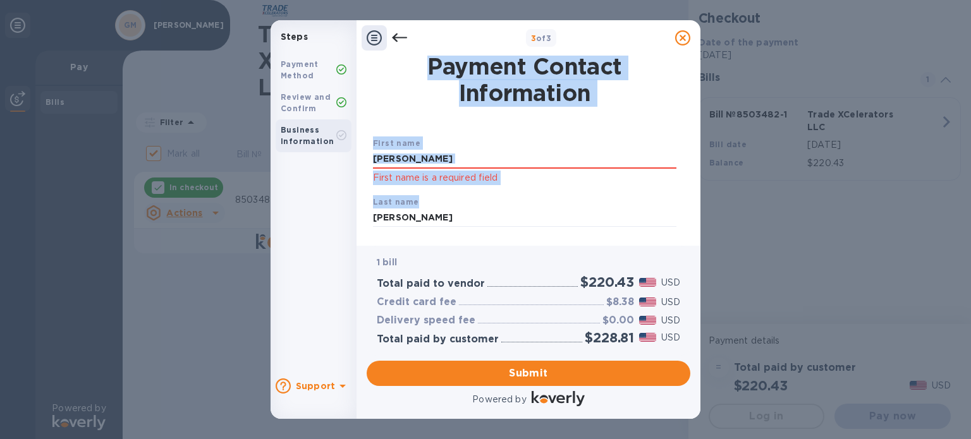
drag, startPoint x: 682, startPoint y: 116, endPoint x: 685, endPoint y: 43, distance: 72.8
click at [685, 43] on div "3 of 3 Payment Contact Information First name [PERSON_NAME] First name is a req…" at bounding box center [529, 219] width 344 height 399
click at [656, 83] on h1 "Payment Contact Information" at bounding box center [524, 79] width 303 height 53
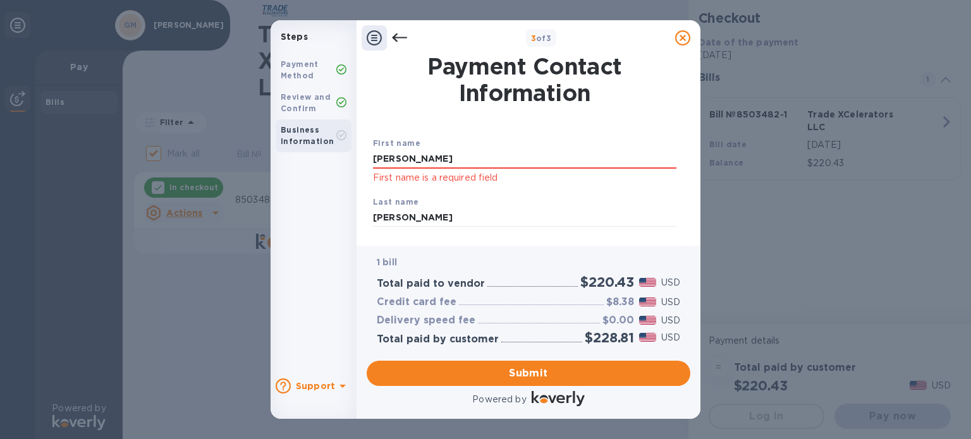
click at [338, 151] on div "Business Information" at bounding box center [314, 135] width 76 height 33
click at [326, 142] on b "Business Information" at bounding box center [307, 135] width 53 height 21
click at [537, 378] on span "Submit" at bounding box center [528, 373] width 303 height 15
click at [518, 375] on span "Submit" at bounding box center [528, 373] width 303 height 15
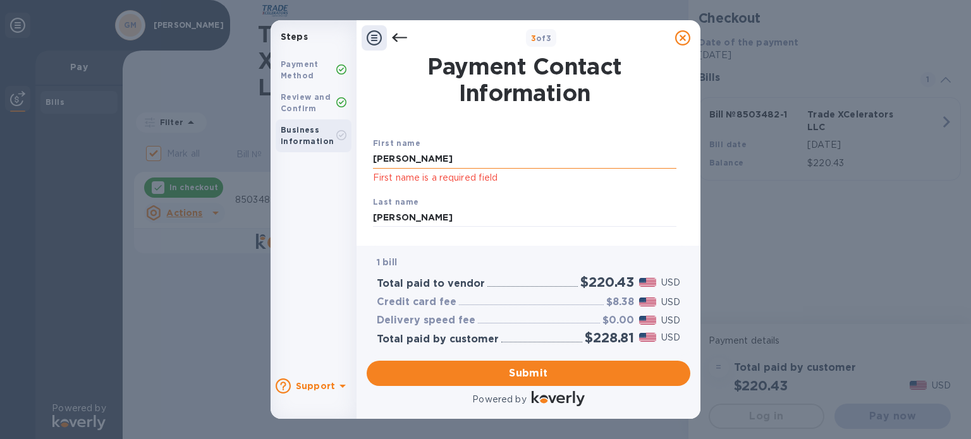
click at [482, 157] on input "[PERSON_NAME]" at bounding box center [524, 159] width 303 height 19
type input "G"
click at [378, 157] on input "winthropgroup" at bounding box center [524, 159] width 303 height 19
click at [539, 133] on div "First name Winthropgroup First name is a required field Last name [PERSON_NAME]…" at bounding box center [524, 271] width 308 height 315
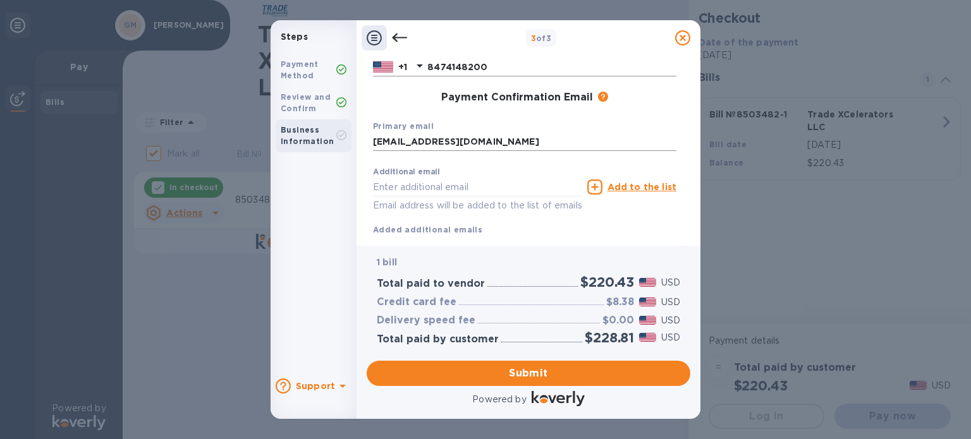
scroll to position [63, 0]
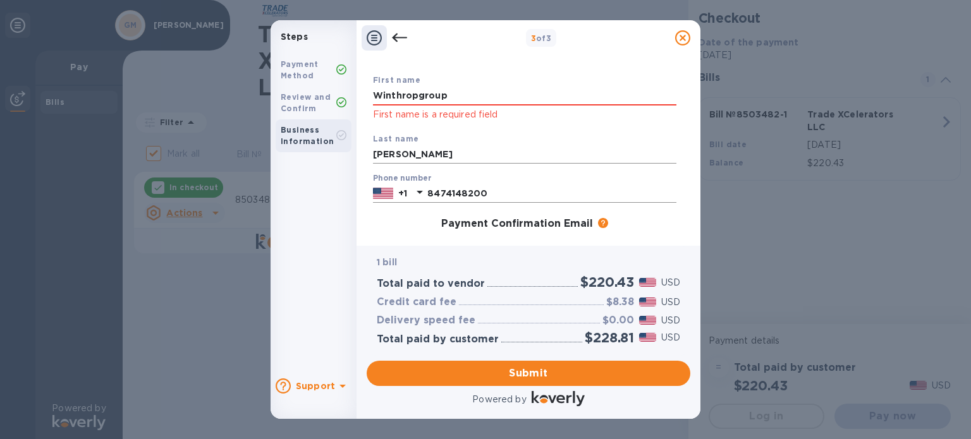
click at [375, 157] on input "[PERSON_NAME]" at bounding box center [524, 154] width 303 height 19
click at [571, 141] on div "Last name [PERSON_NAME]" at bounding box center [525, 148] width 314 height 42
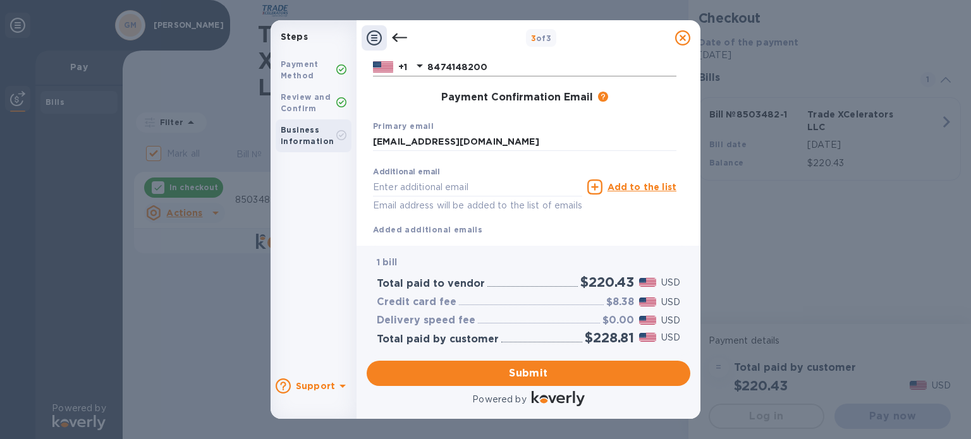
scroll to position [0, 0]
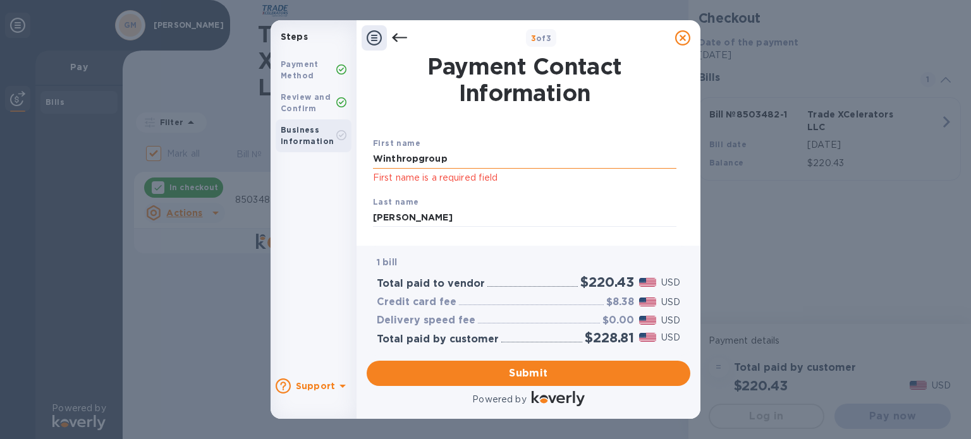
click at [485, 161] on input "Winthropgroup" at bounding box center [524, 159] width 303 height 19
drag, startPoint x: 485, startPoint y: 160, endPoint x: 310, endPoint y: 168, distance: 174.6
click at [315, 171] on div "Steps Payment Method Review and Confirm Business Information Support 3 of 3 Pay…" at bounding box center [486, 219] width 430 height 399
type input "[PERSON_NAME]"
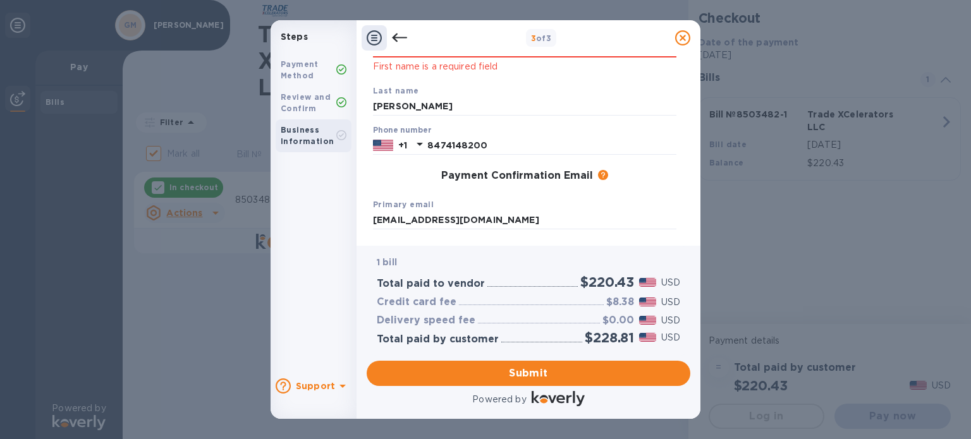
scroll to position [226, 0]
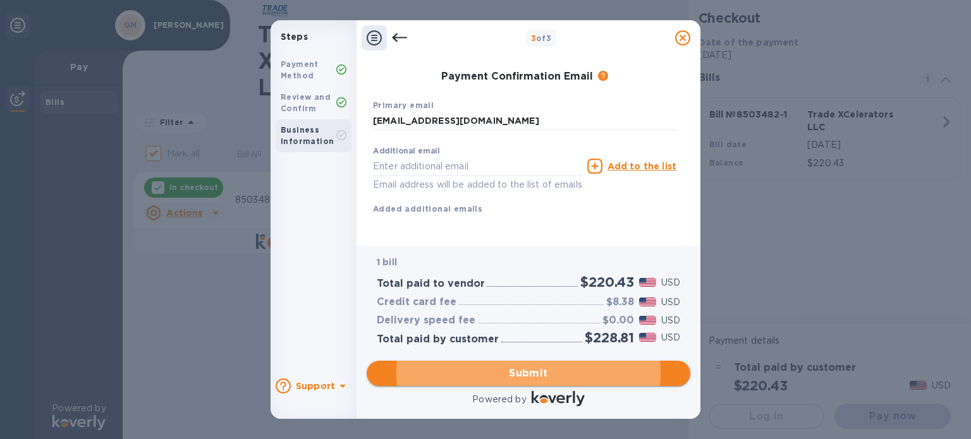
click at [544, 379] on span "Submit" at bounding box center [528, 373] width 303 height 15
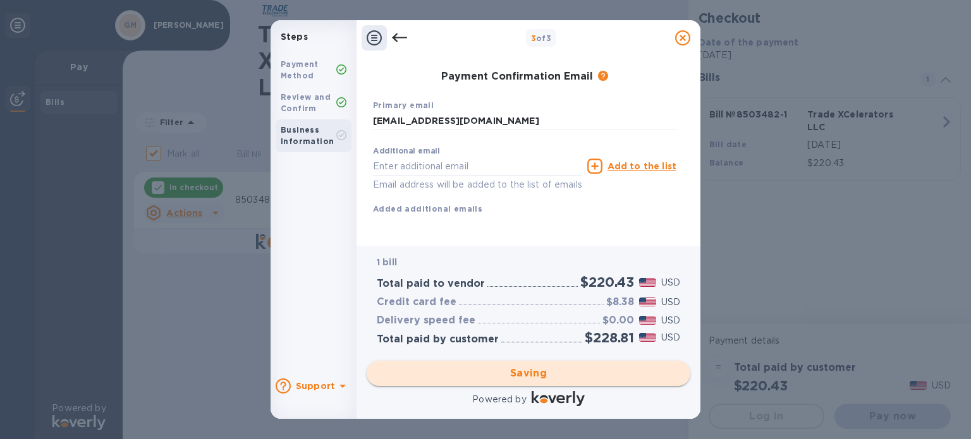
click at [547, 373] on div "Saving" at bounding box center [529, 373] width 334 height 35
checkbox input "false"
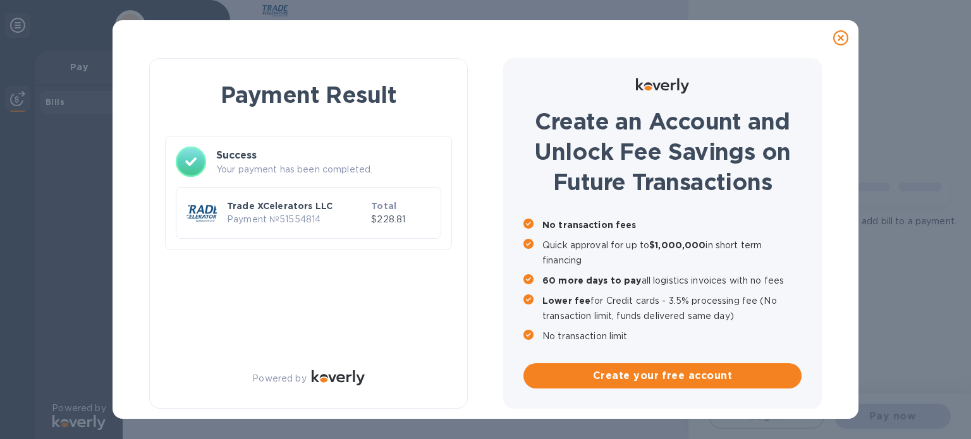
scroll to position [0, 0]
